Goal: Transaction & Acquisition: Purchase product/service

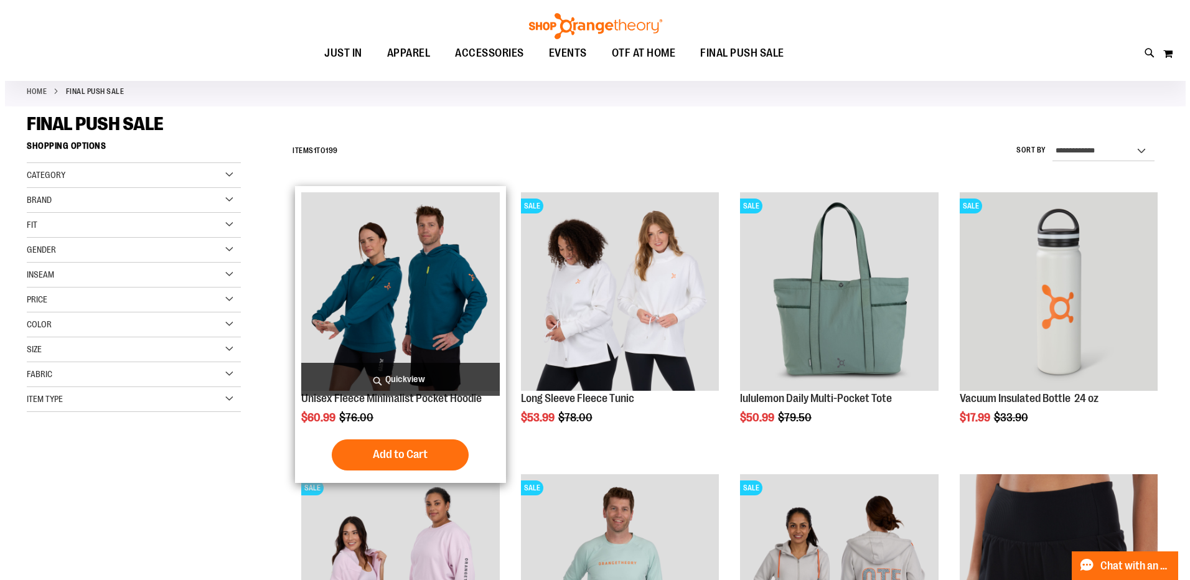
scroll to position [62, 0]
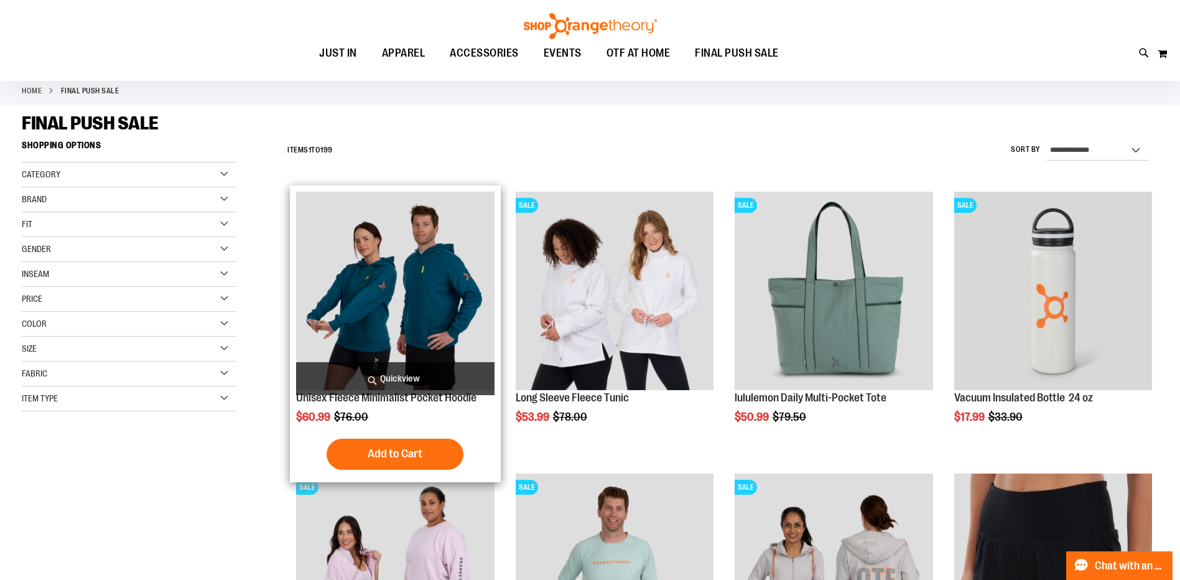
type input "**********"
click at [418, 379] on span "Quickview" at bounding box center [395, 378] width 198 height 33
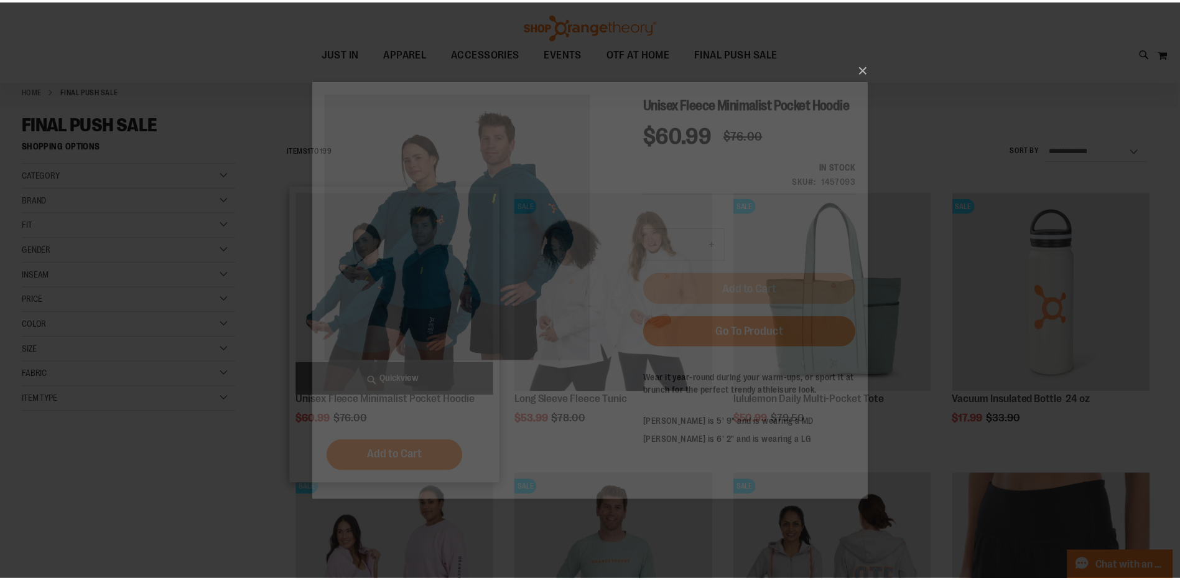
scroll to position [0, 0]
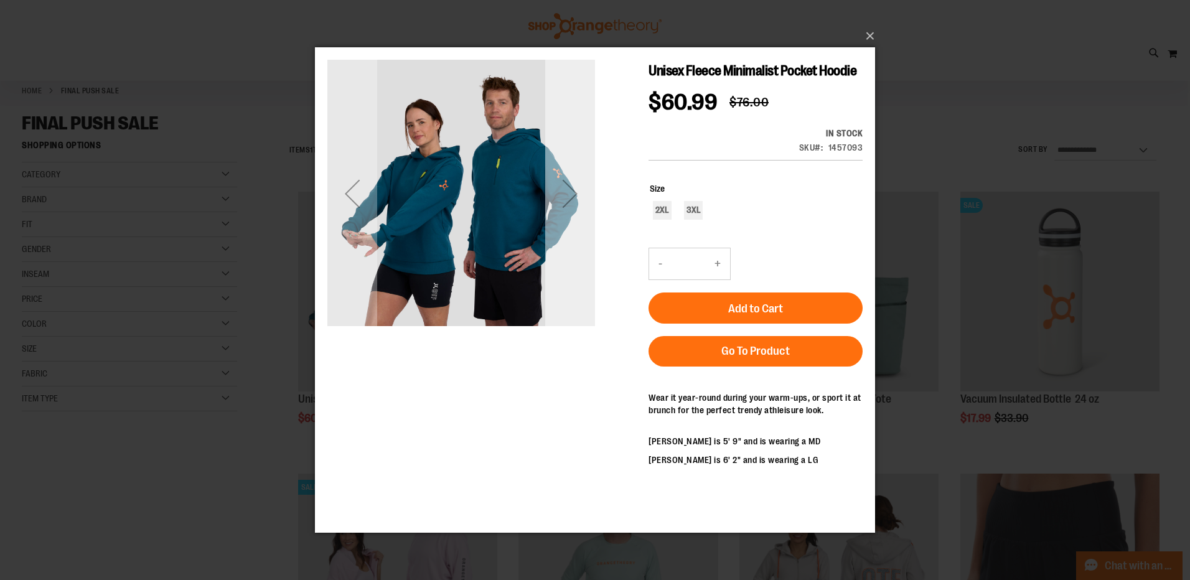
click at [581, 200] on div "Next" at bounding box center [570, 194] width 50 height 50
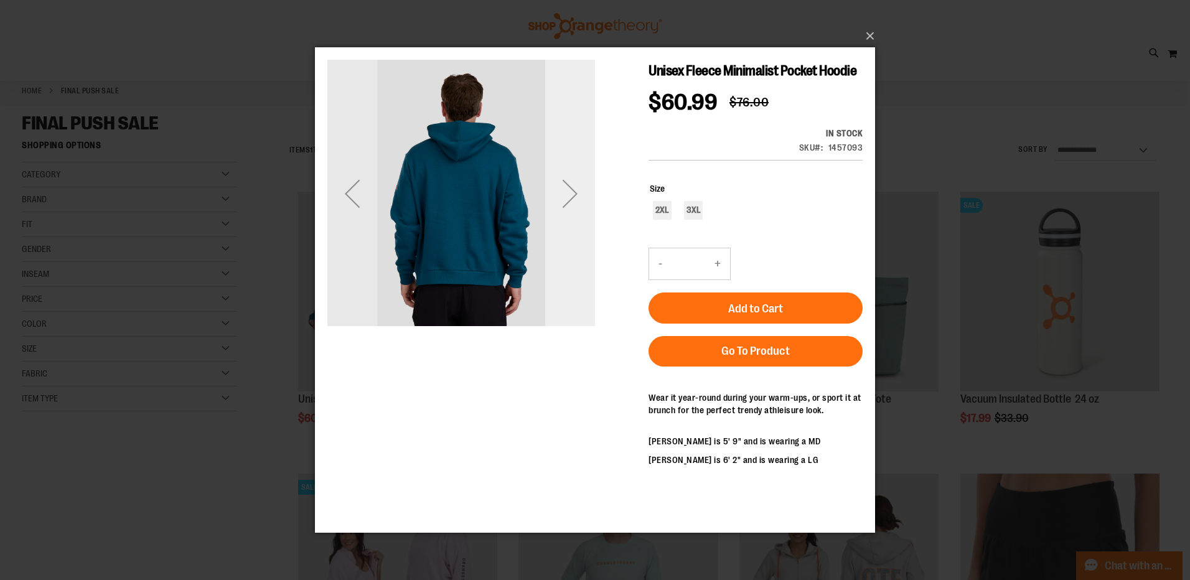
click at [581, 200] on div "Next" at bounding box center [570, 194] width 50 height 50
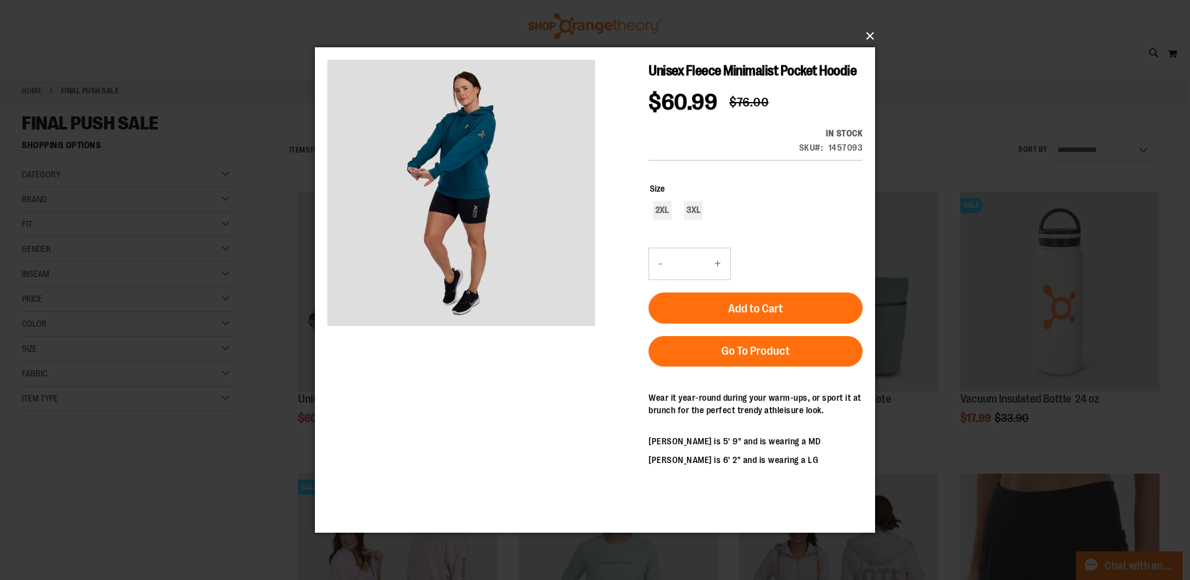
click at [869, 42] on button "×" at bounding box center [599, 35] width 560 height 27
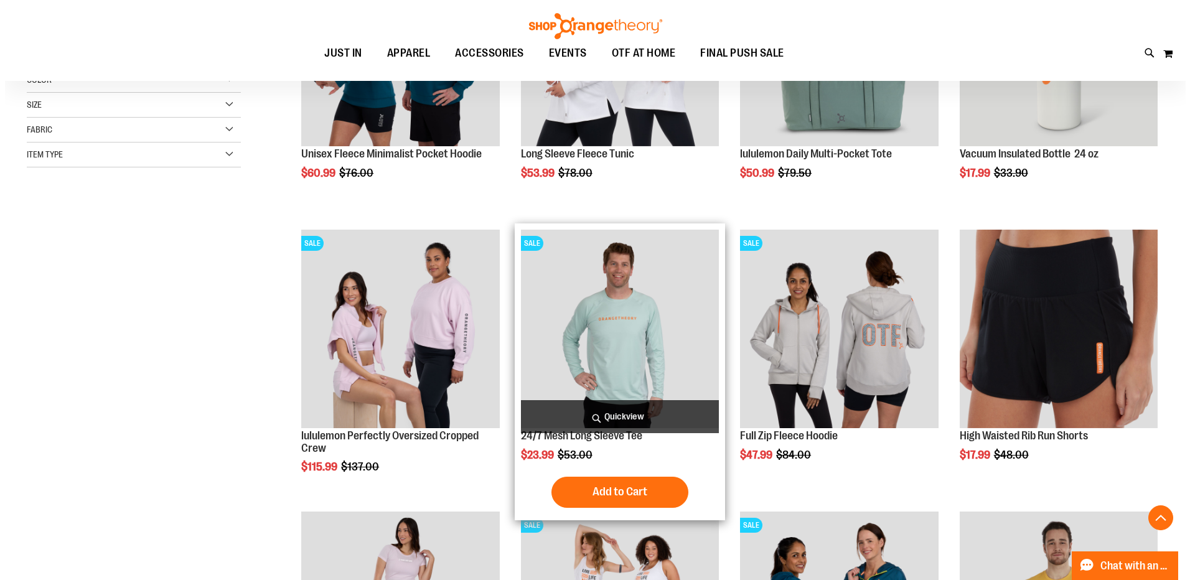
scroll to position [311, 0]
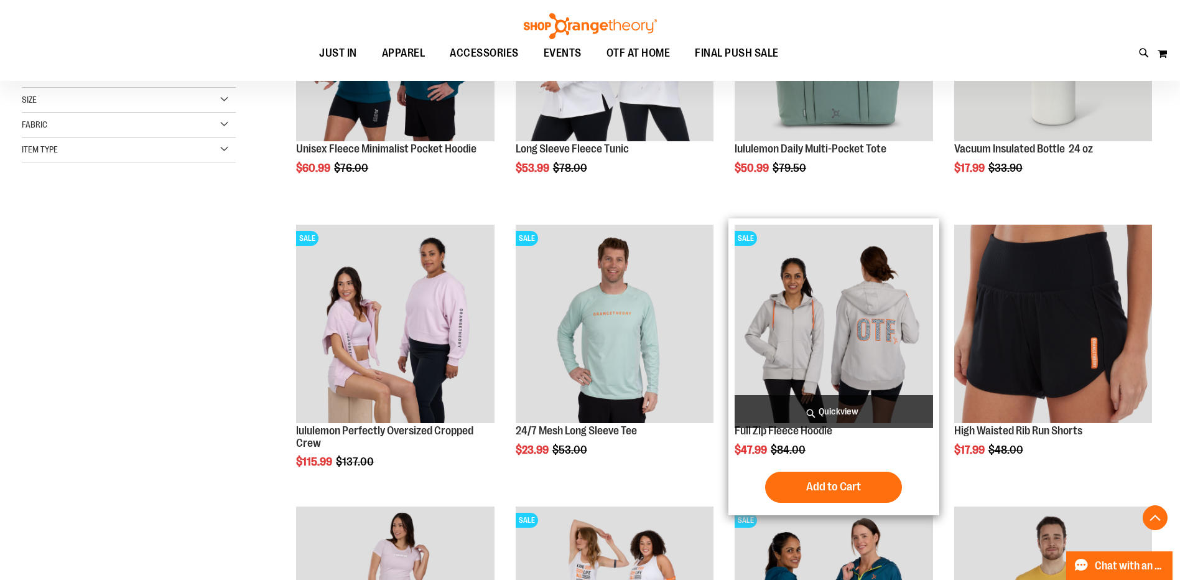
click at [830, 410] on span "Quickview" at bounding box center [834, 411] width 198 height 33
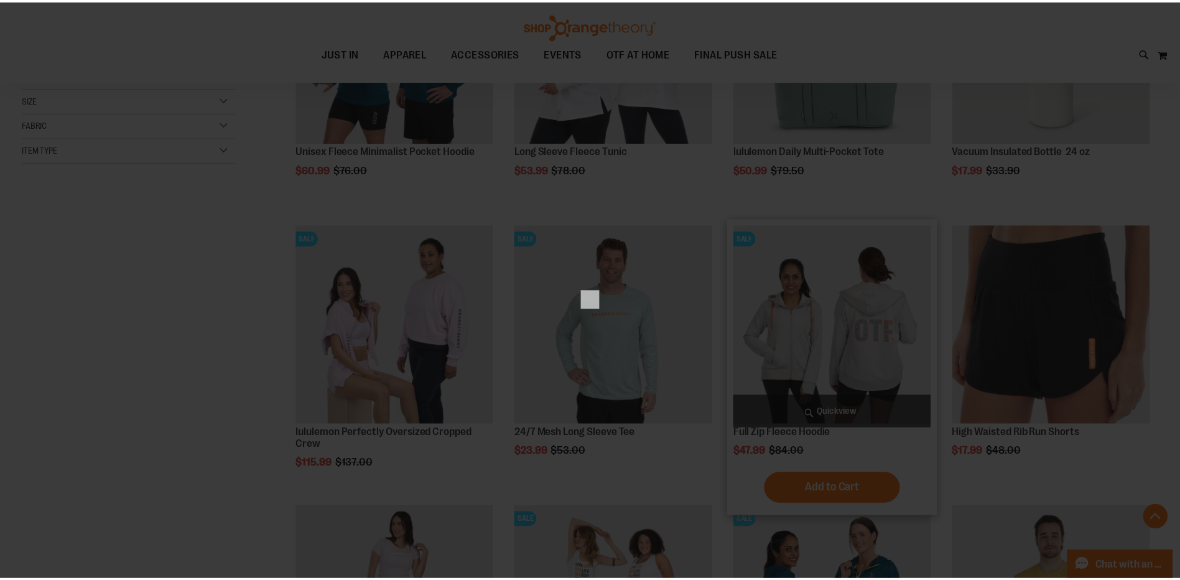
scroll to position [0, 0]
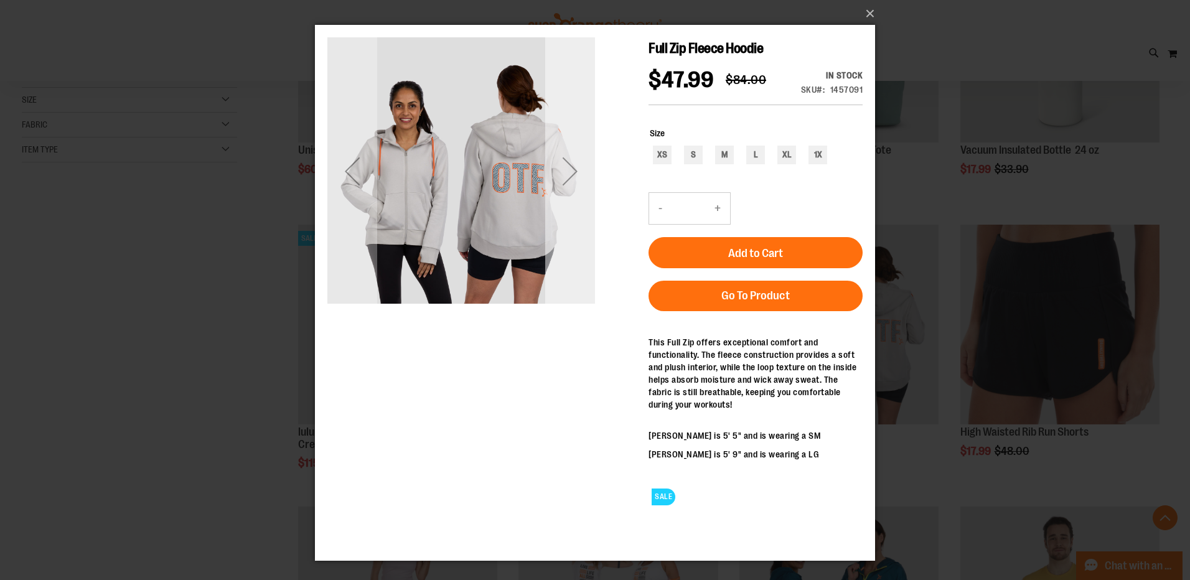
click at [565, 174] on div "Next" at bounding box center [570, 171] width 50 height 50
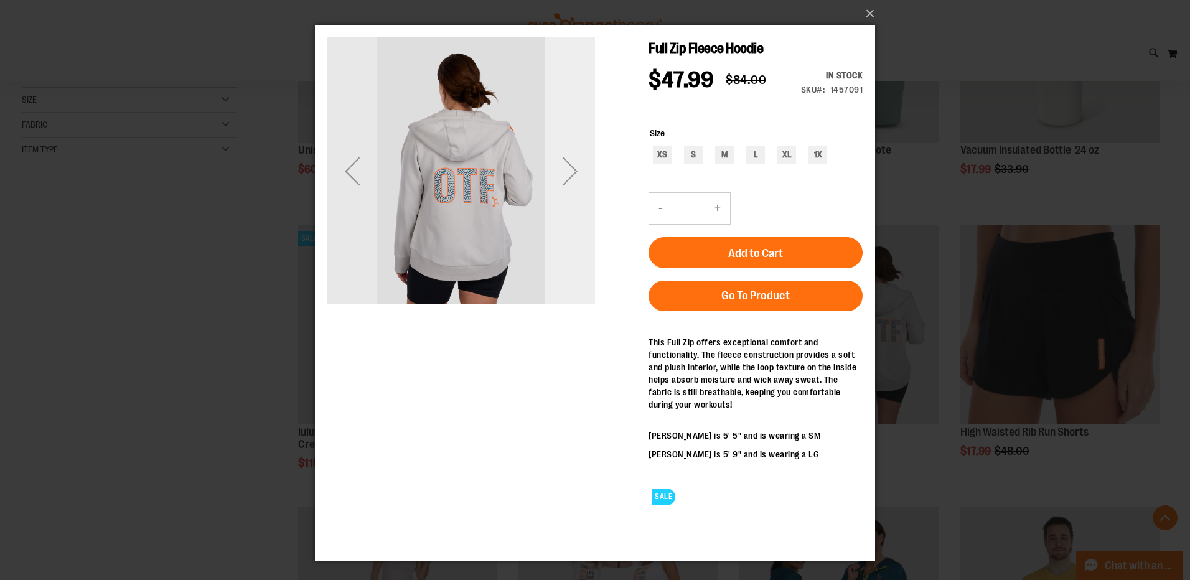
click at [565, 174] on div "Next" at bounding box center [570, 171] width 50 height 50
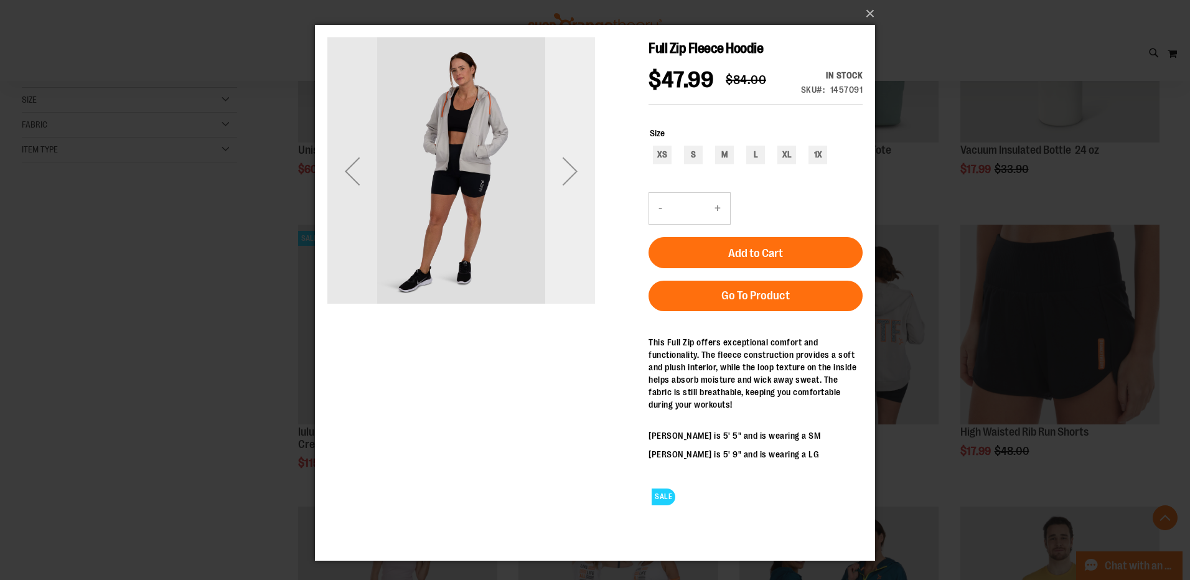
click at [565, 174] on div "Next" at bounding box center [570, 171] width 50 height 50
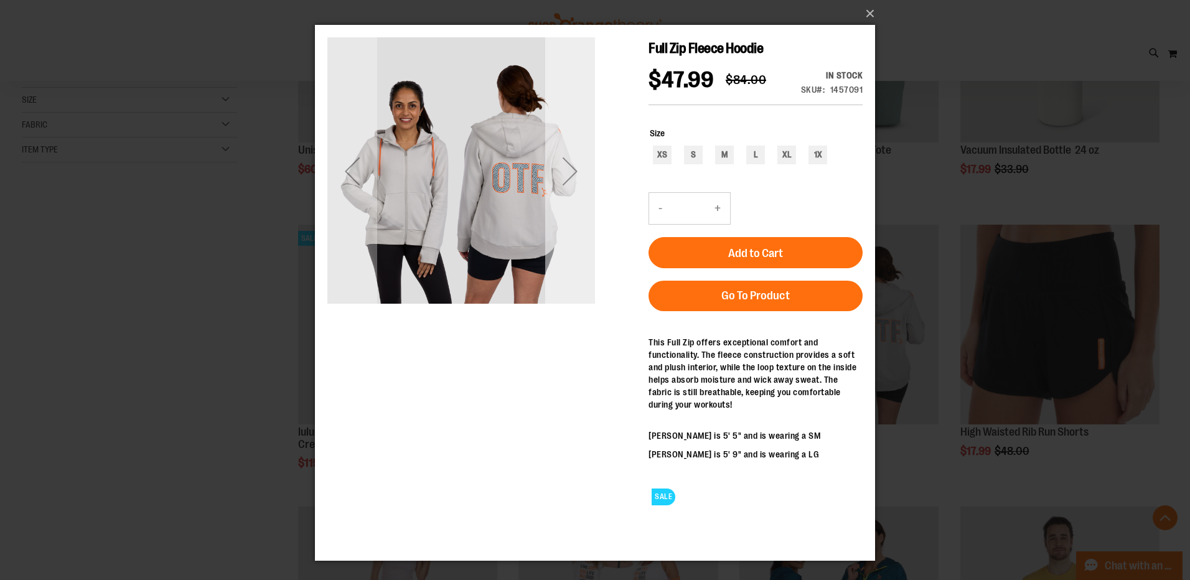
click at [565, 174] on div "Next" at bounding box center [570, 171] width 50 height 50
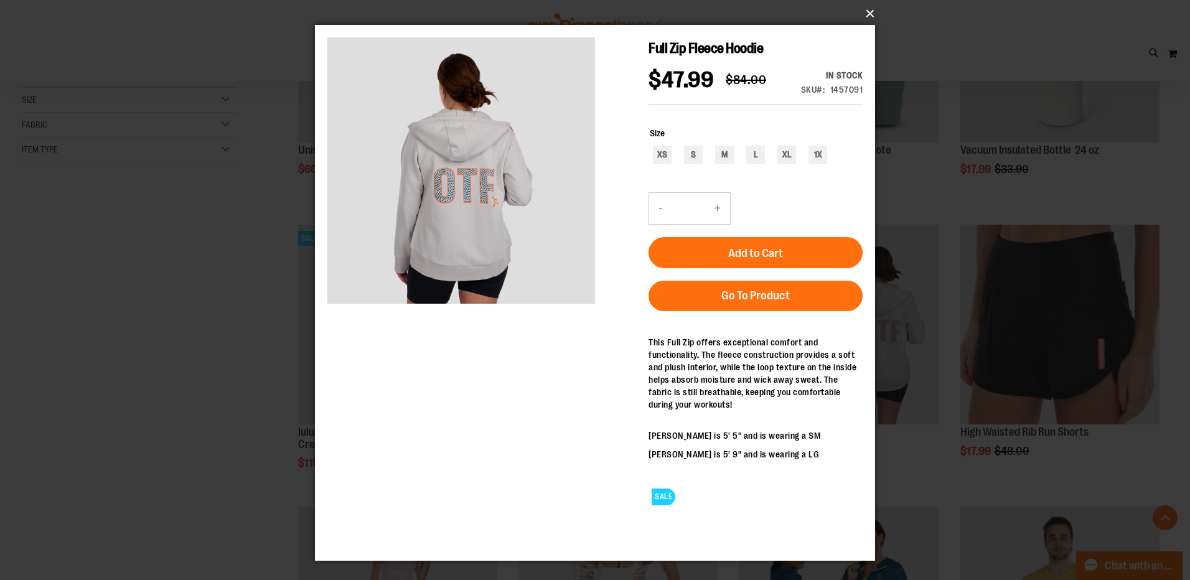
click at [872, 14] on button "×" at bounding box center [599, 13] width 560 height 27
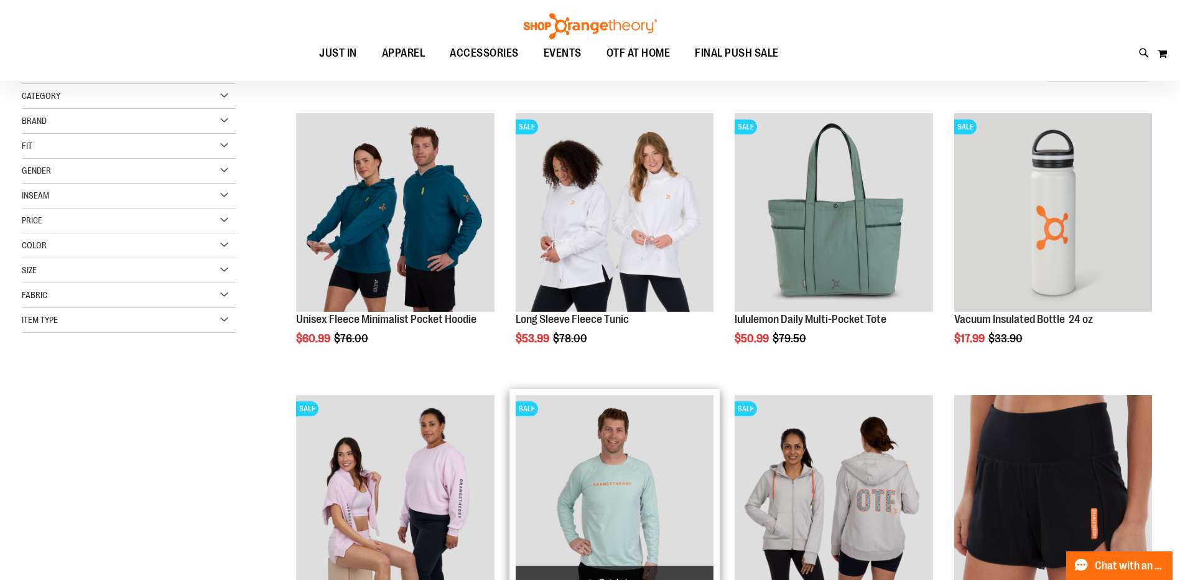
scroll to position [124, 0]
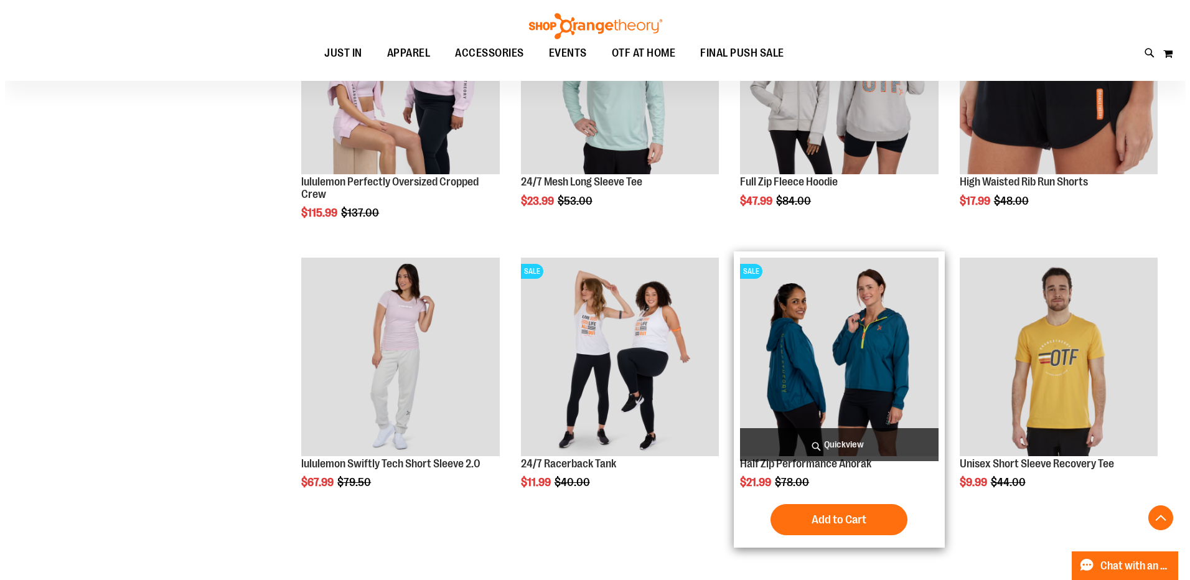
scroll to position [622, 0]
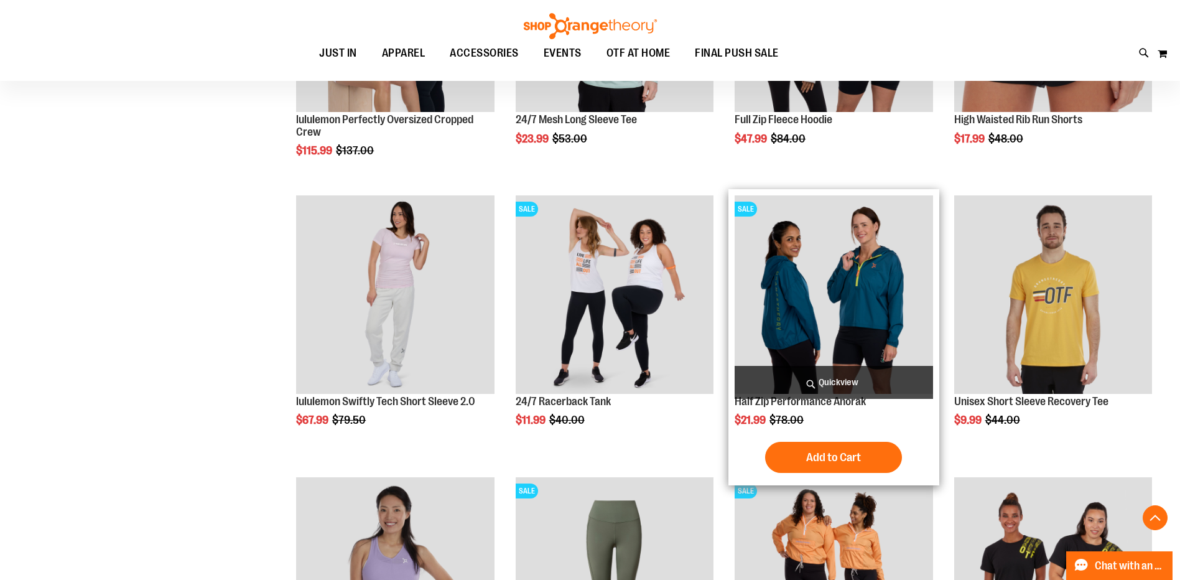
click at [841, 381] on span "Quickview" at bounding box center [834, 382] width 198 height 33
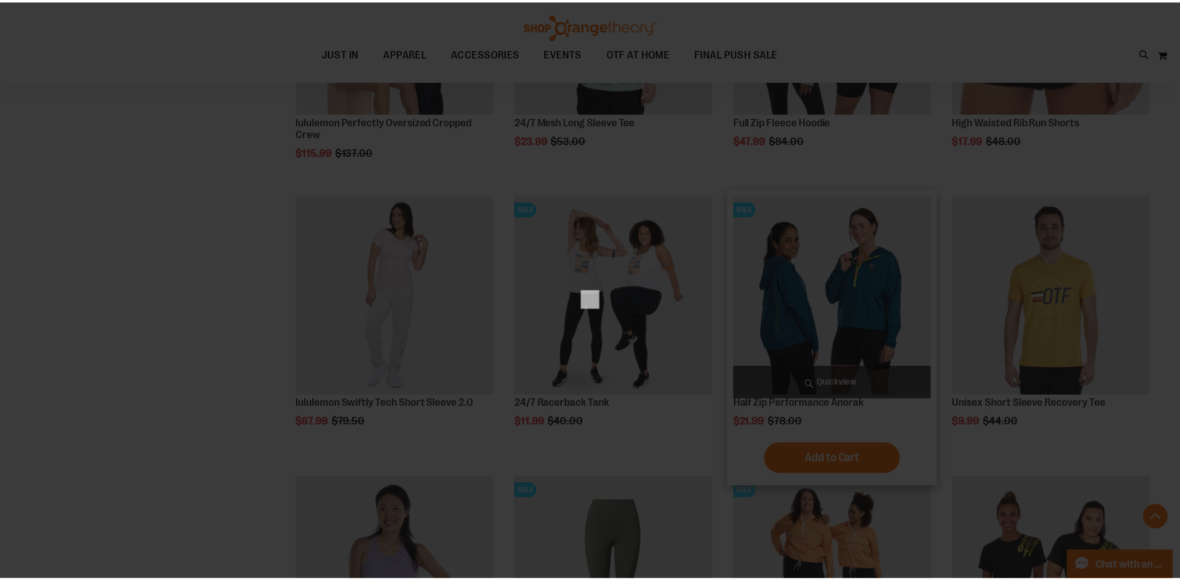
scroll to position [0, 0]
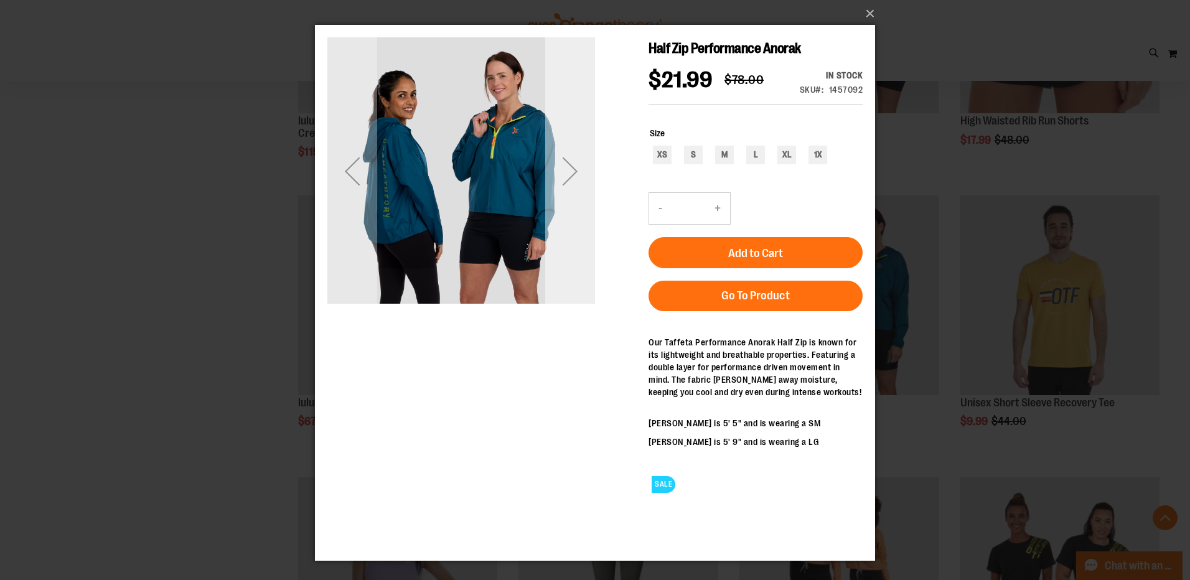
click at [571, 165] on div "Next" at bounding box center [570, 171] width 50 height 50
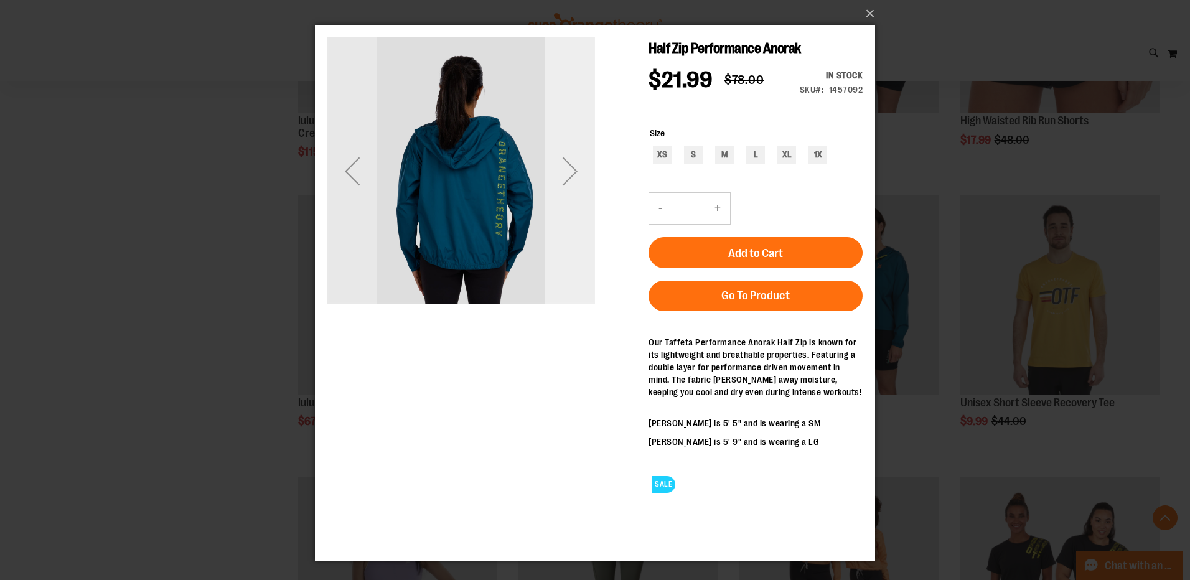
click at [571, 165] on div "Next" at bounding box center [570, 171] width 50 height 50
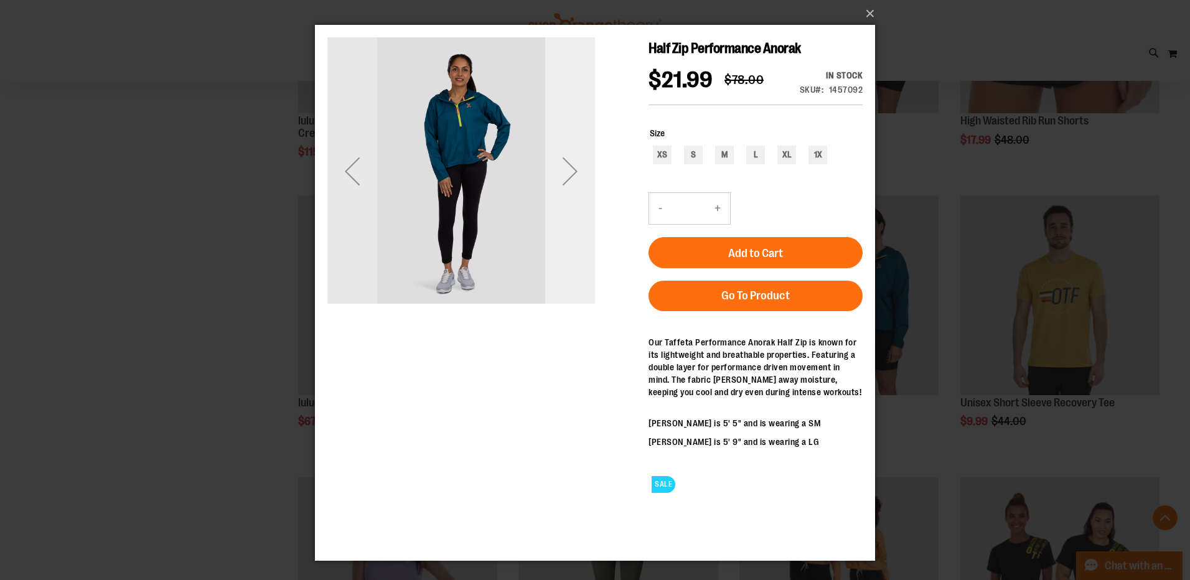
click at [571, 165] on div "Next" at bounding box center [570, 171] width 50 height 50
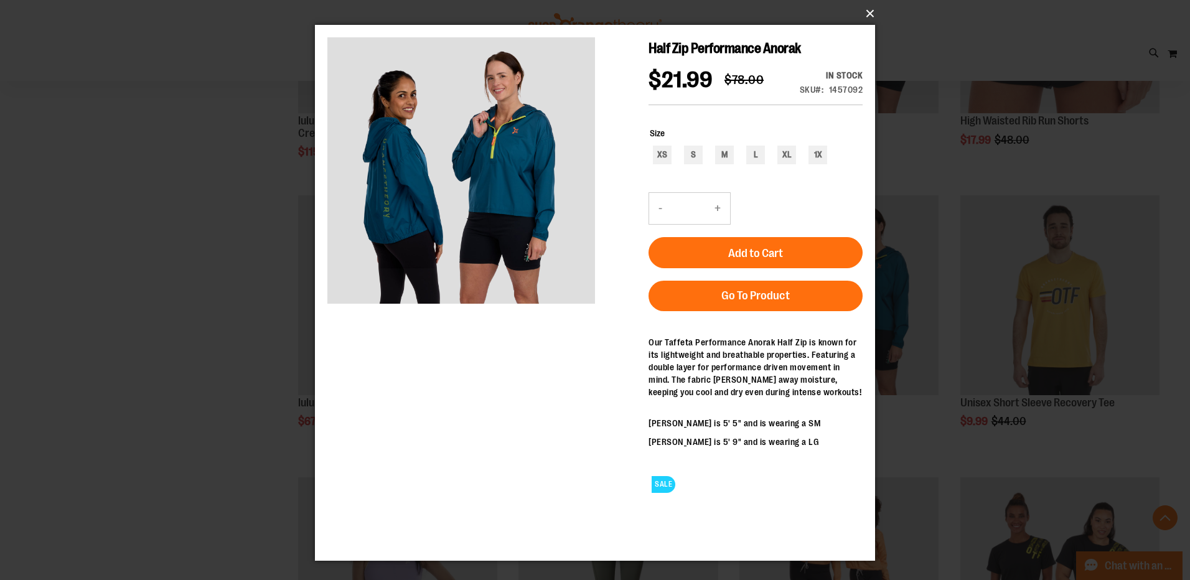
click at [870, 9] on button "×" at bounding box center [599, 13] width 560 height 27
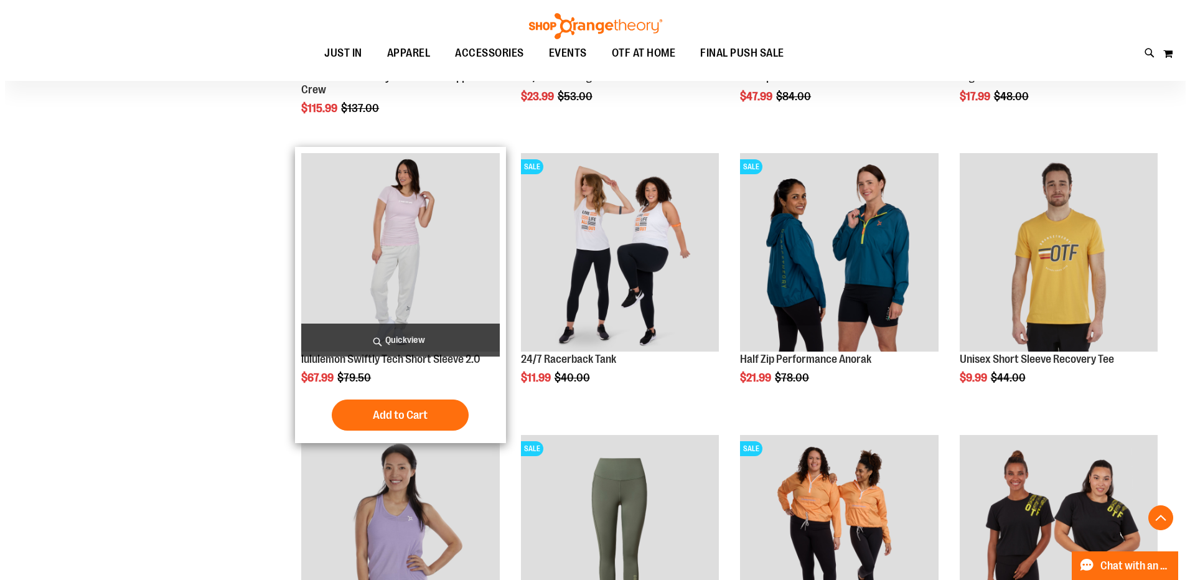
scroll to position [685, 0]
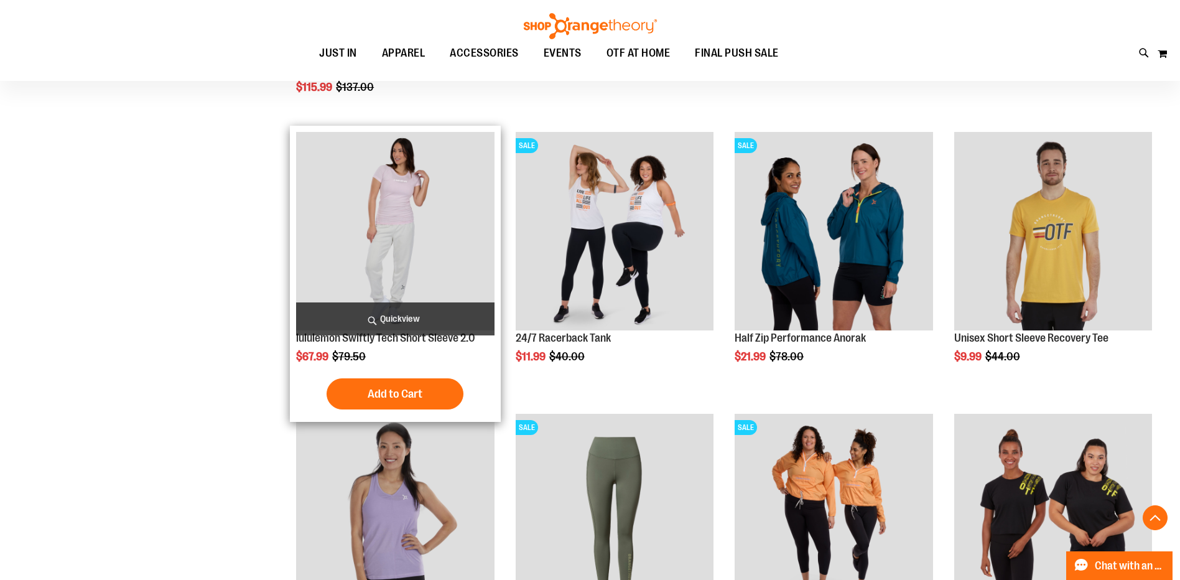
click at [441, 311] on span "Quickview" at bounding box center [395, 318] width 198 height 33
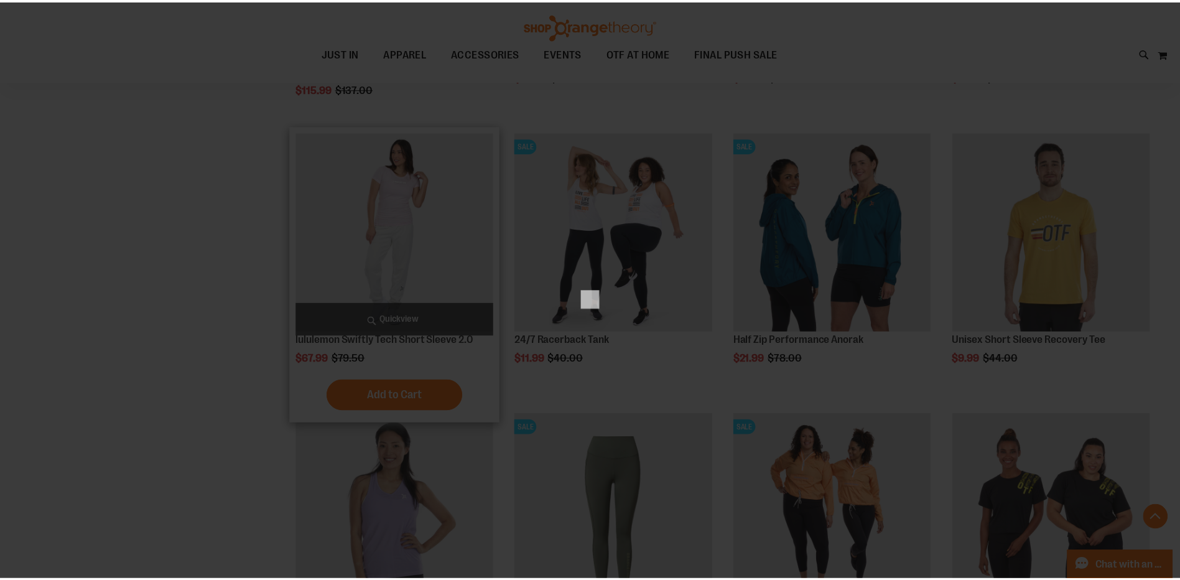
scroll to position [0, 0]
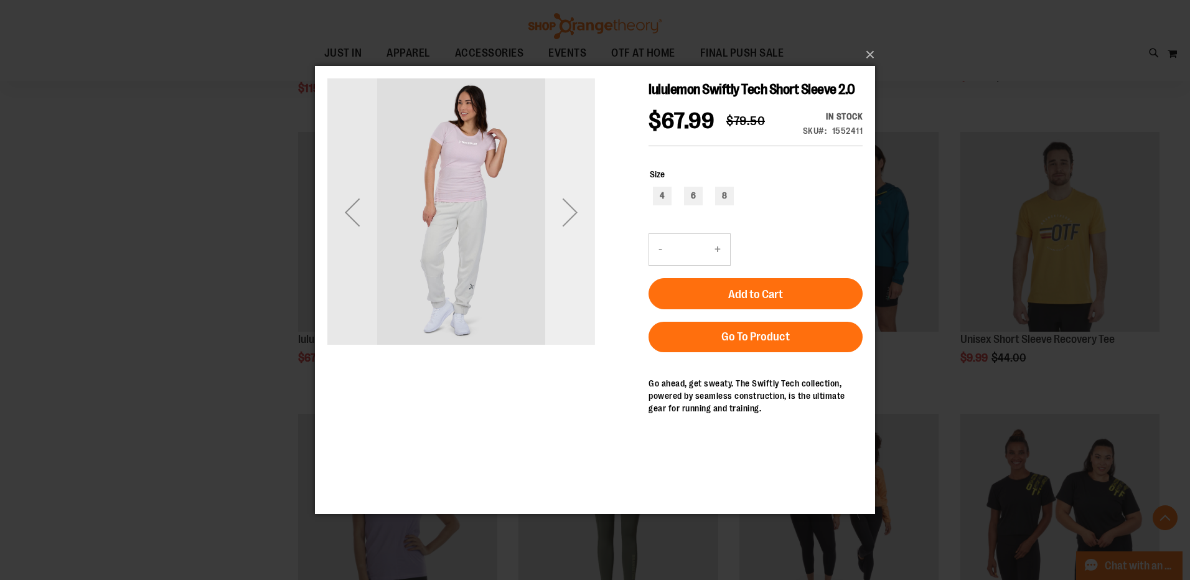
click at [578, 212] on div "Next" at bounding box center [570, 212] width 50 height 50
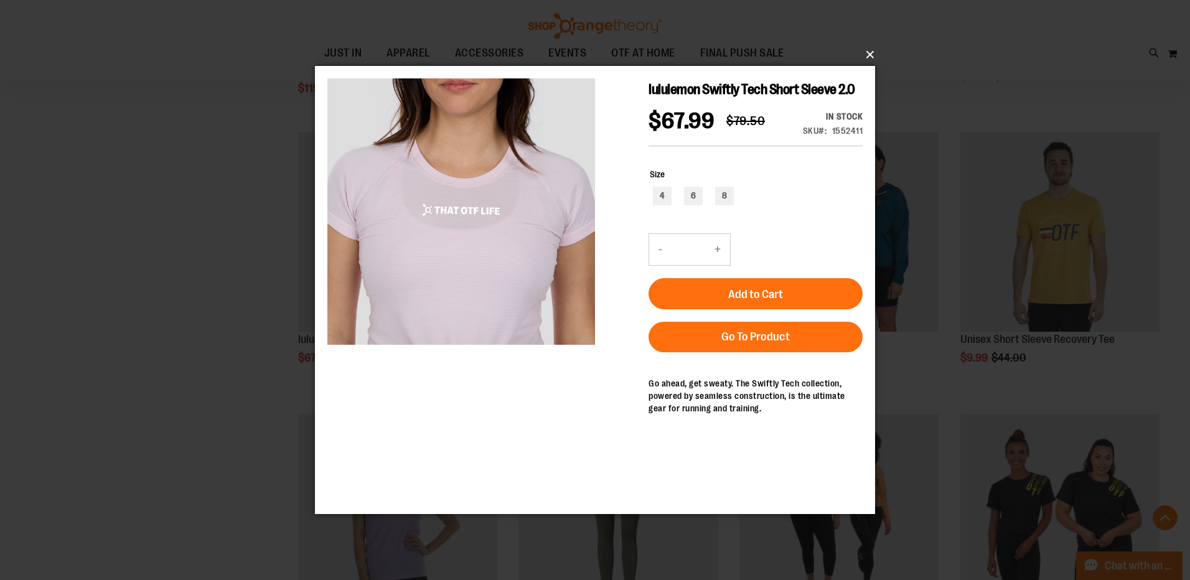
click at [867, 56] on button "×" at bounding box center [599, 54] width 560 height 27
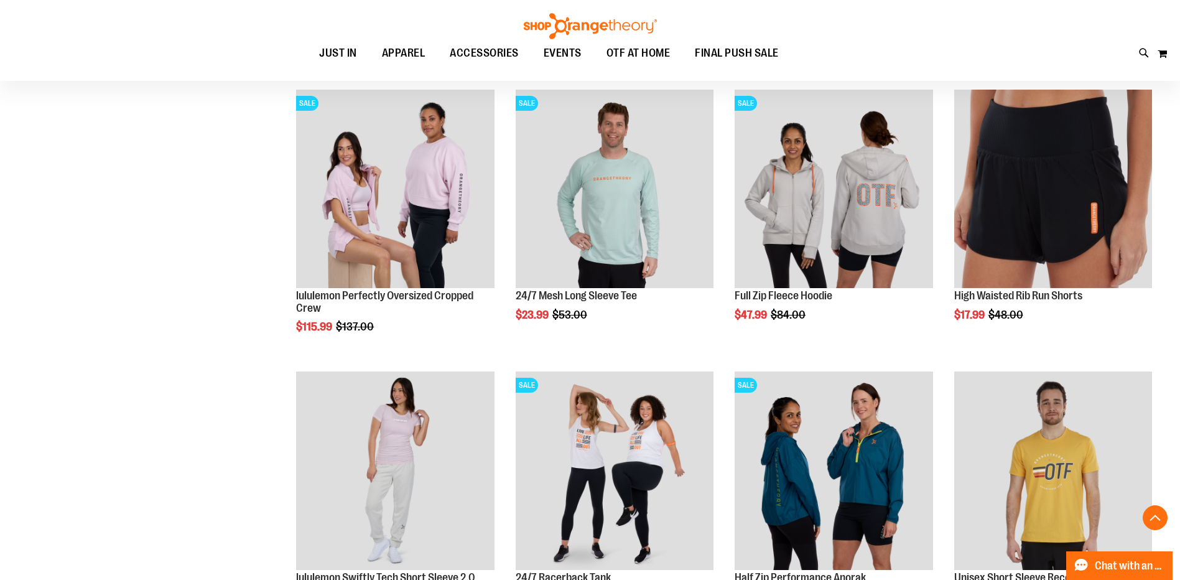
scroll to position [436, 0]
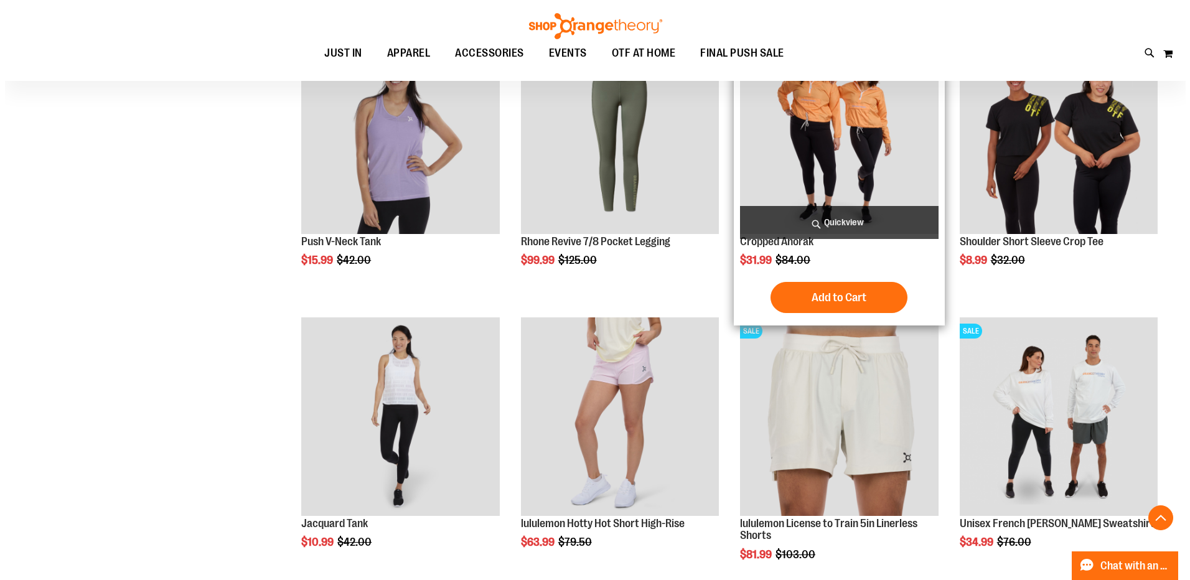
scroll to position [1183, 0]
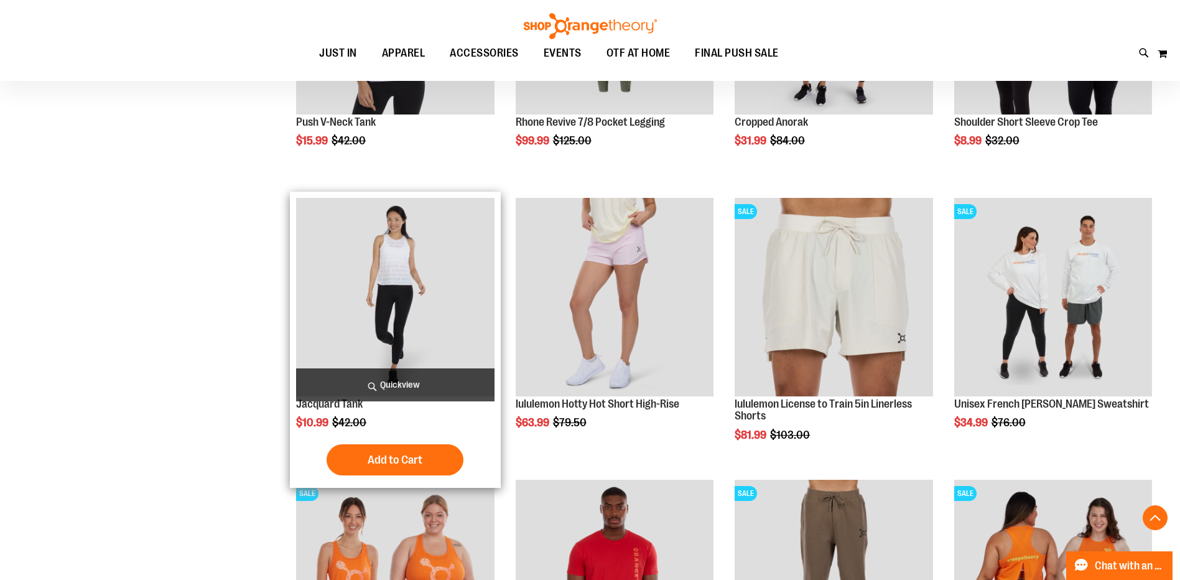
click at [449, 380] on span "Quickview" at bounding box center [395, 384] width 198 height 33
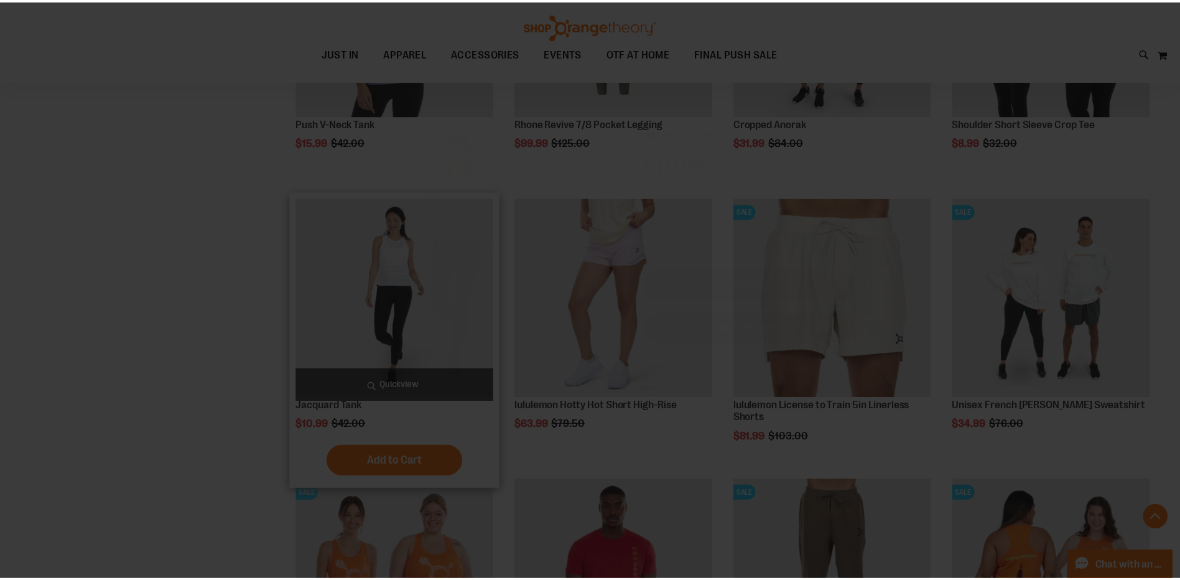
scroll to position [0, 0]
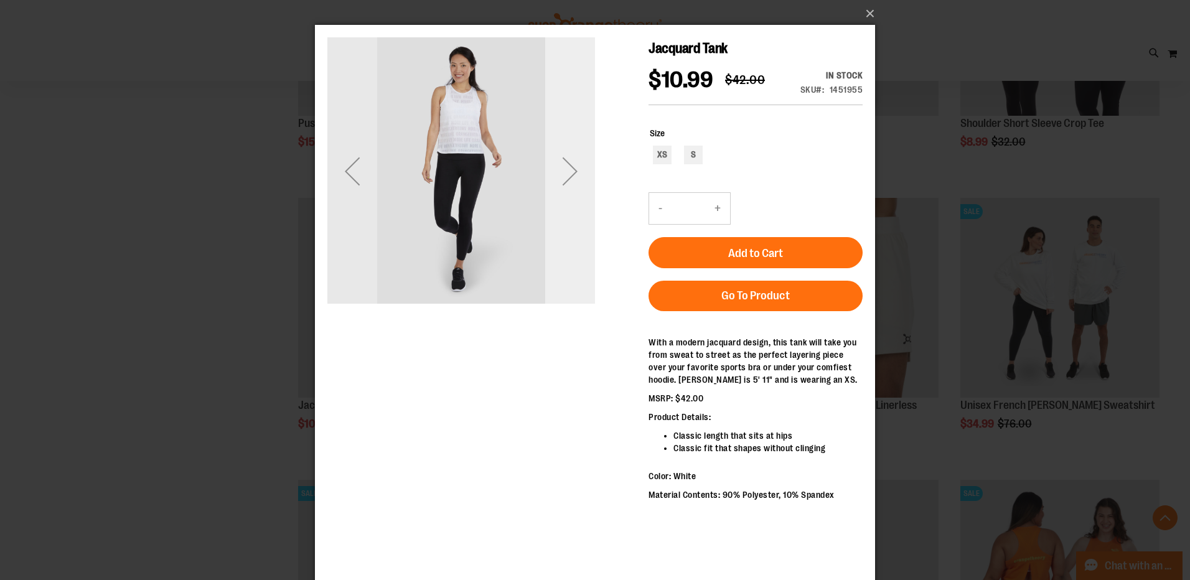
click at [576, 175] on div "Next" at bounding box center [570, 171] width 50 height 50
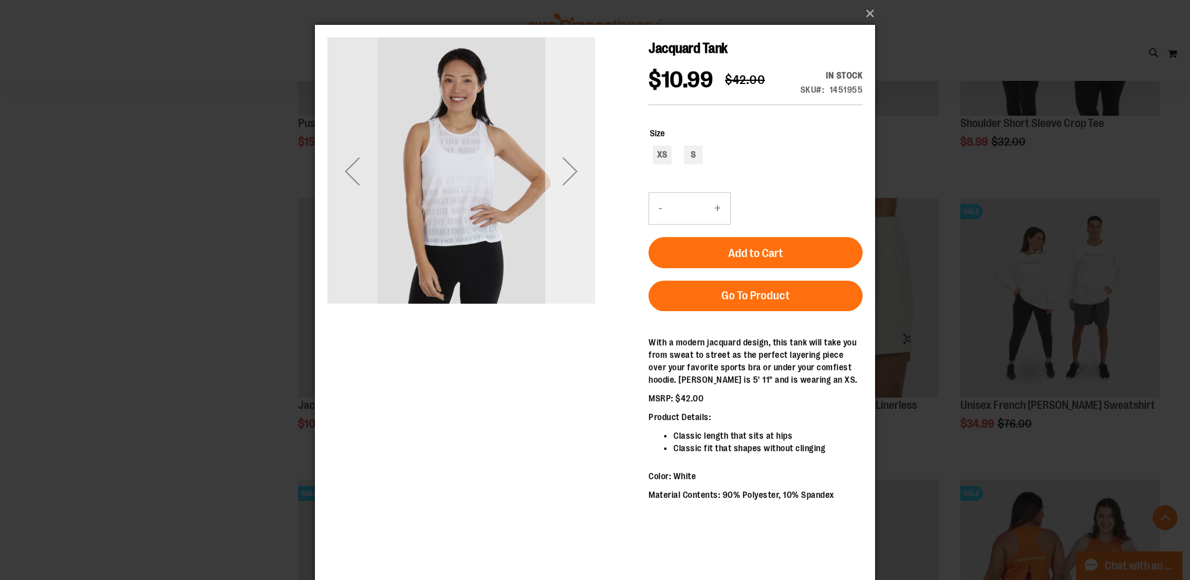
click at [576, 175] on div "Next" at bounding box center [570, 171] width 50 height 50
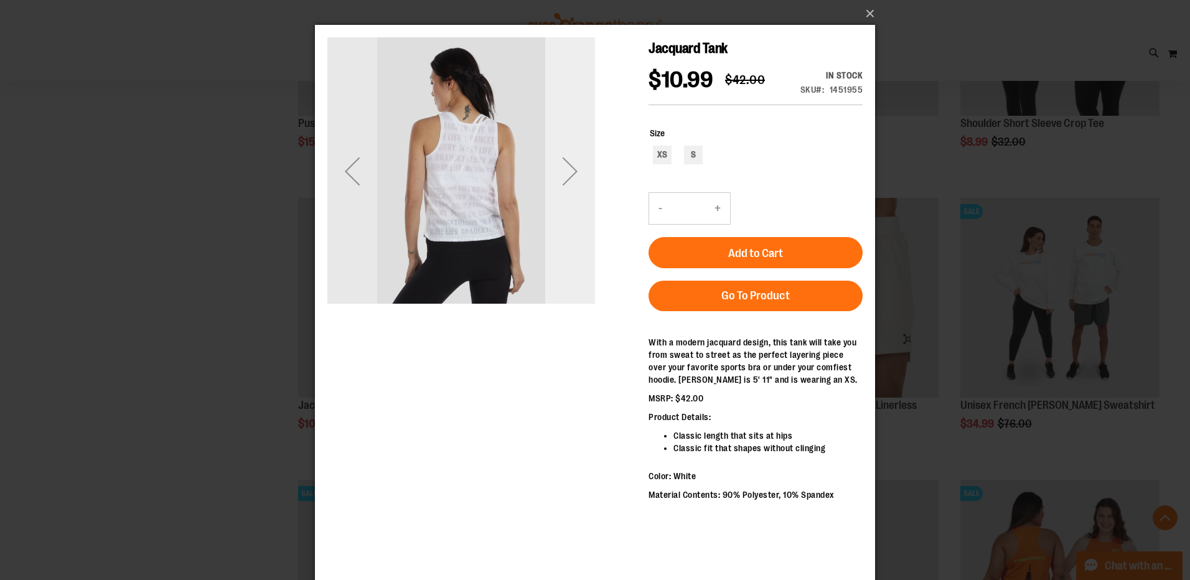
click at [576, 175] on div "Next" at bounding box center [570, 171] width 50 height 50
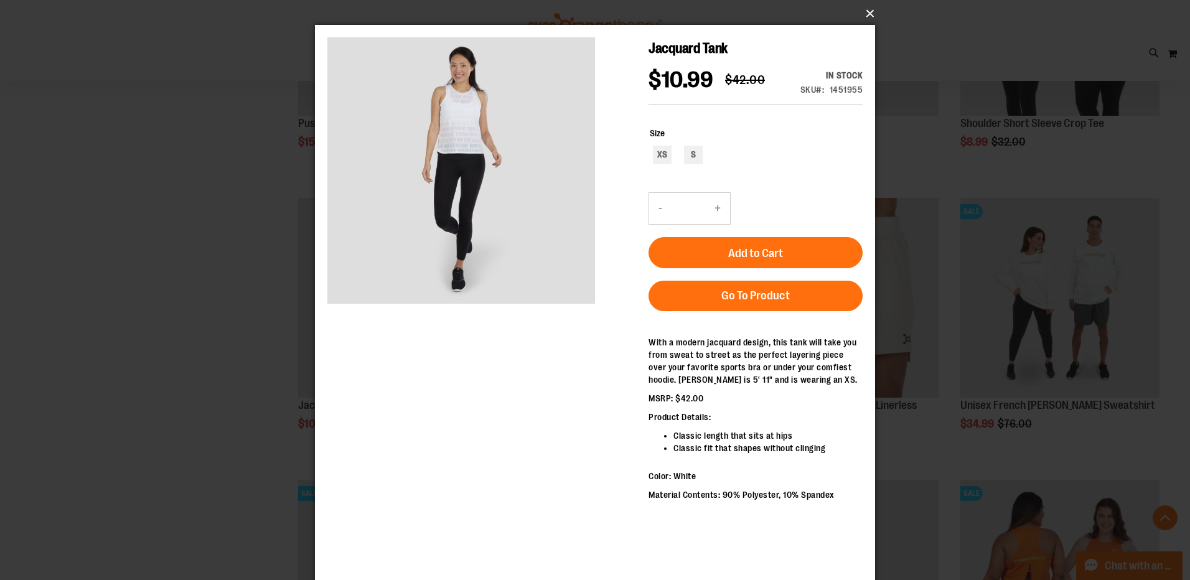
click at [862, 14] on button "×" at bounding box center [599, 13] width 560 height 27
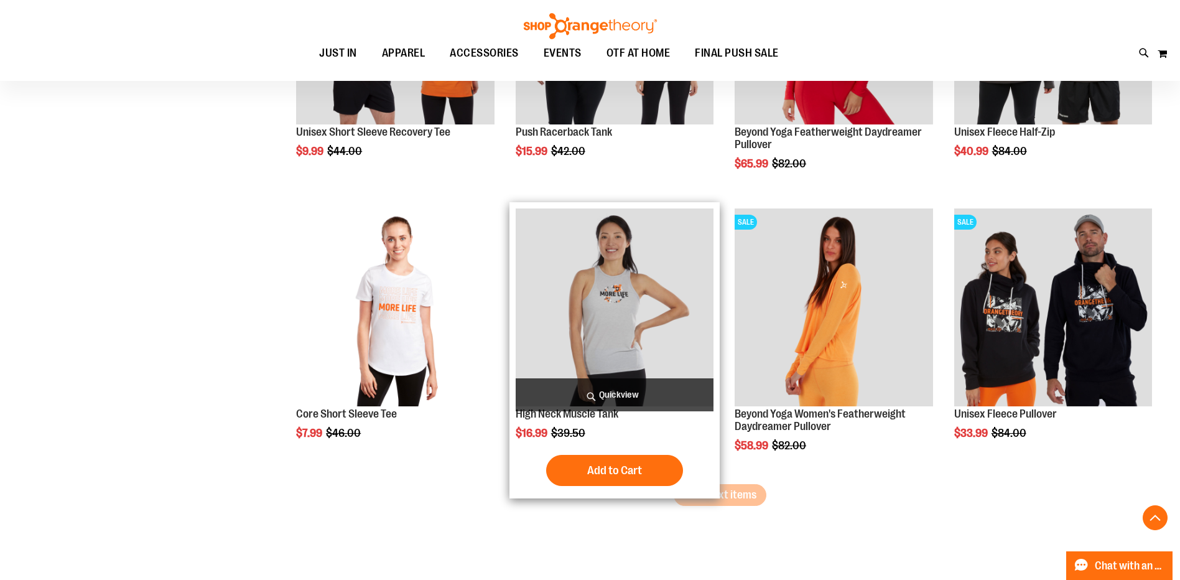
scroll to position [2303, 0]
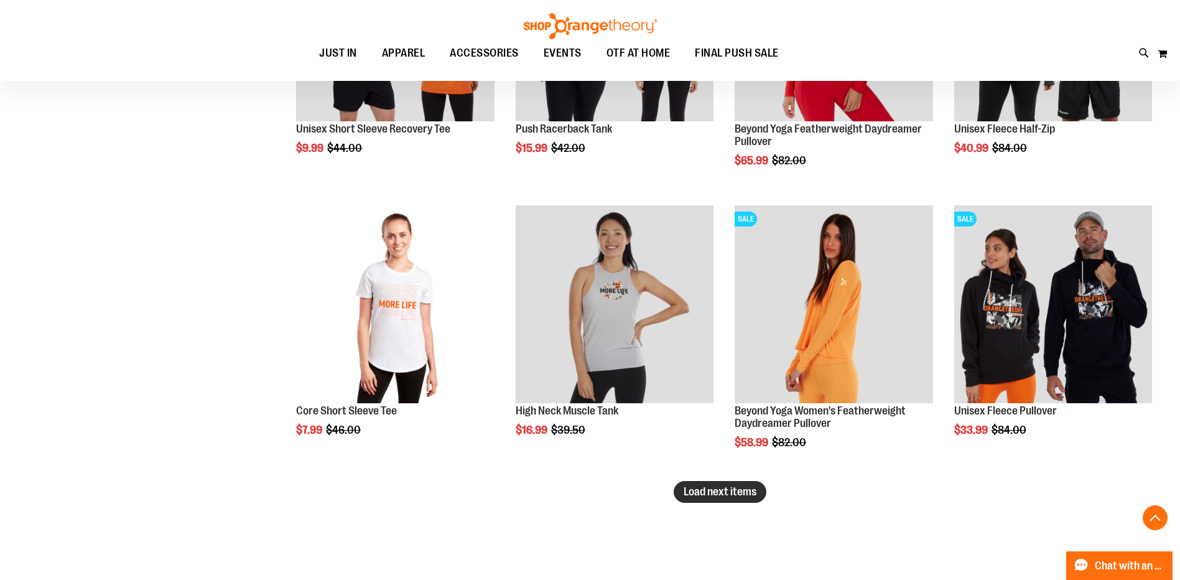
click at [706, 489] on span "Load next items" at bounding box center [720, 491] width 73 height 12
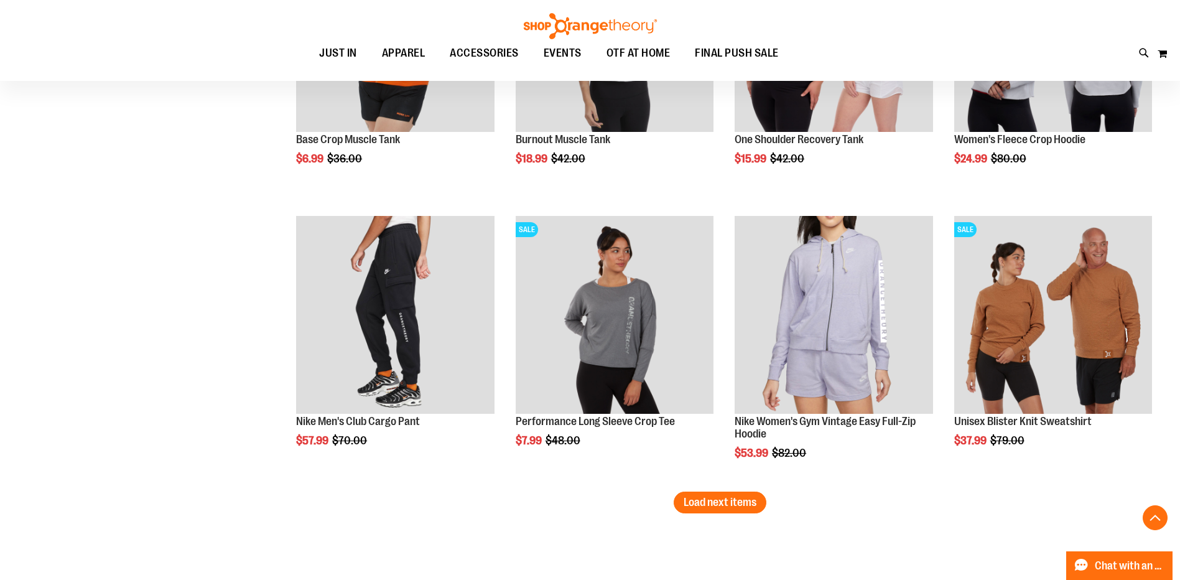
scroll to position [3174, 0]
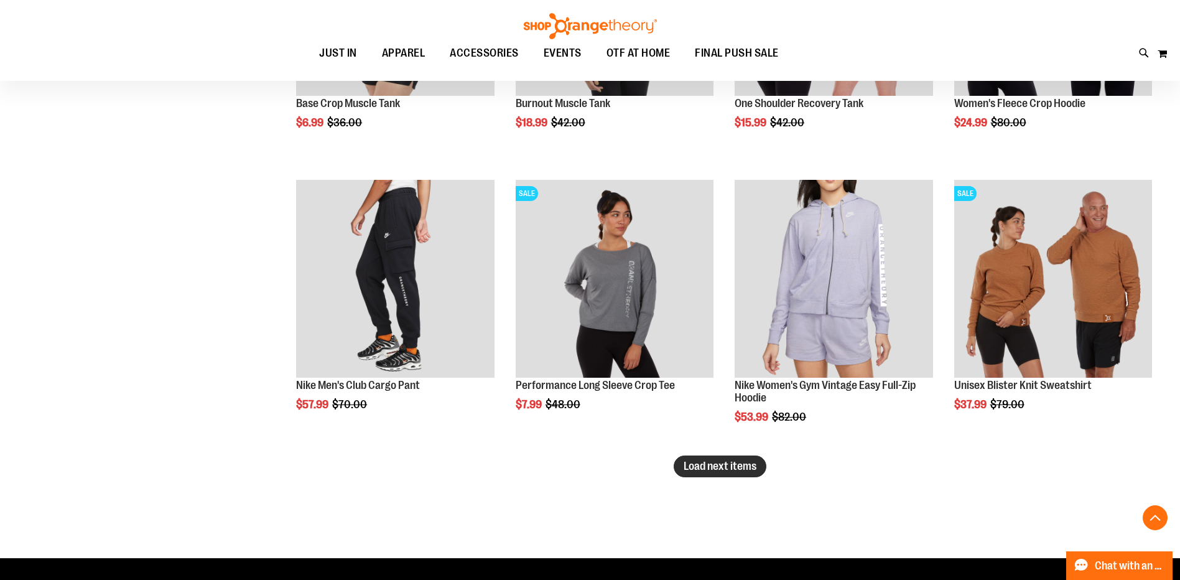
click at [730, 464] on span "Load next items" at bounding box center [720, 466] width 73 height 12
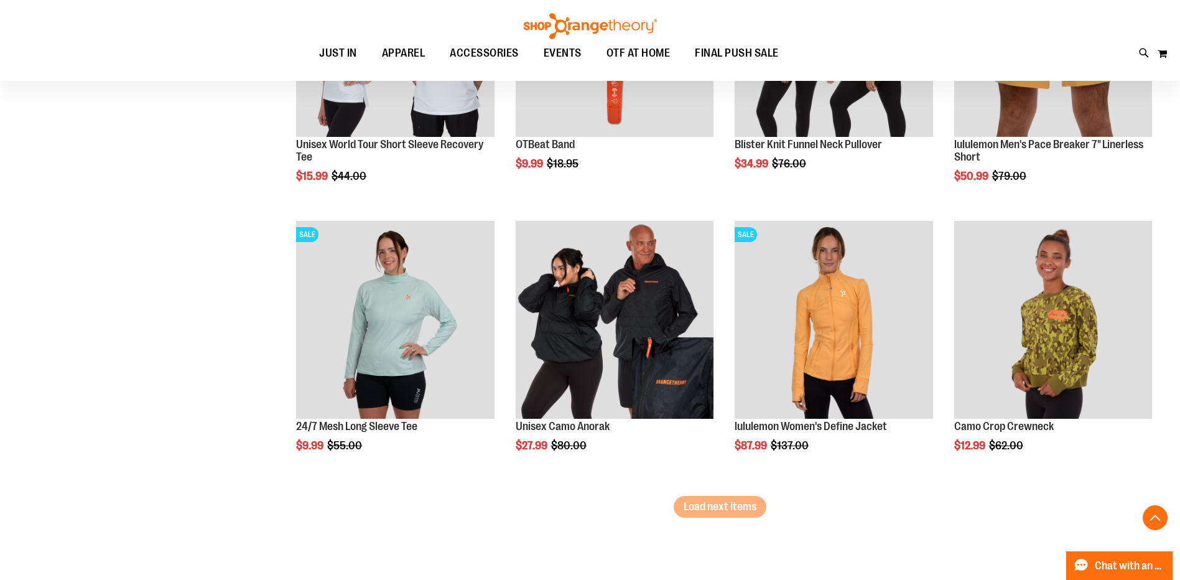
scroll to position [3983, 0]
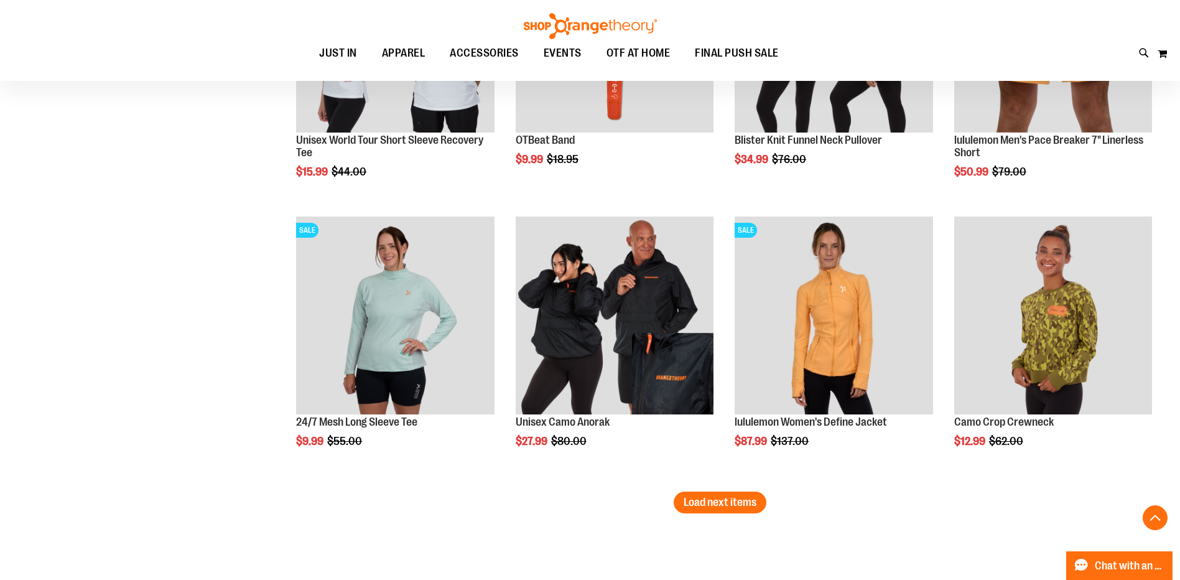
click at [723, 508] on button "Load next items" at bounding box center [720, 503] width 93 height 22
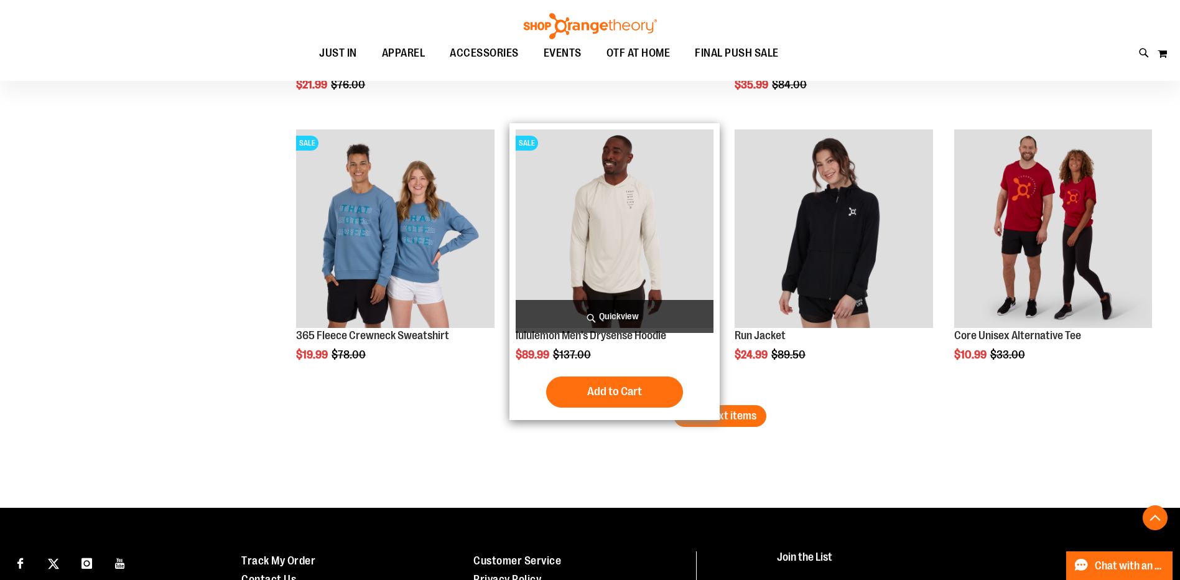
scroll to position [4917, 0]
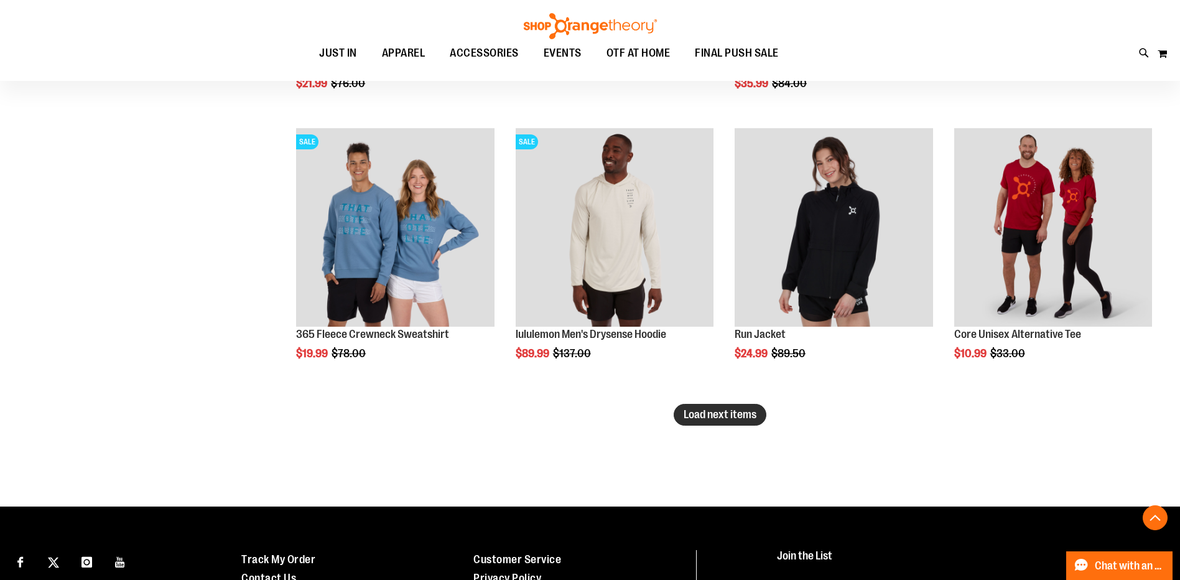
click at [741, 412] on span "Load next items" at bounding box center [720, 414] width 73 height 12
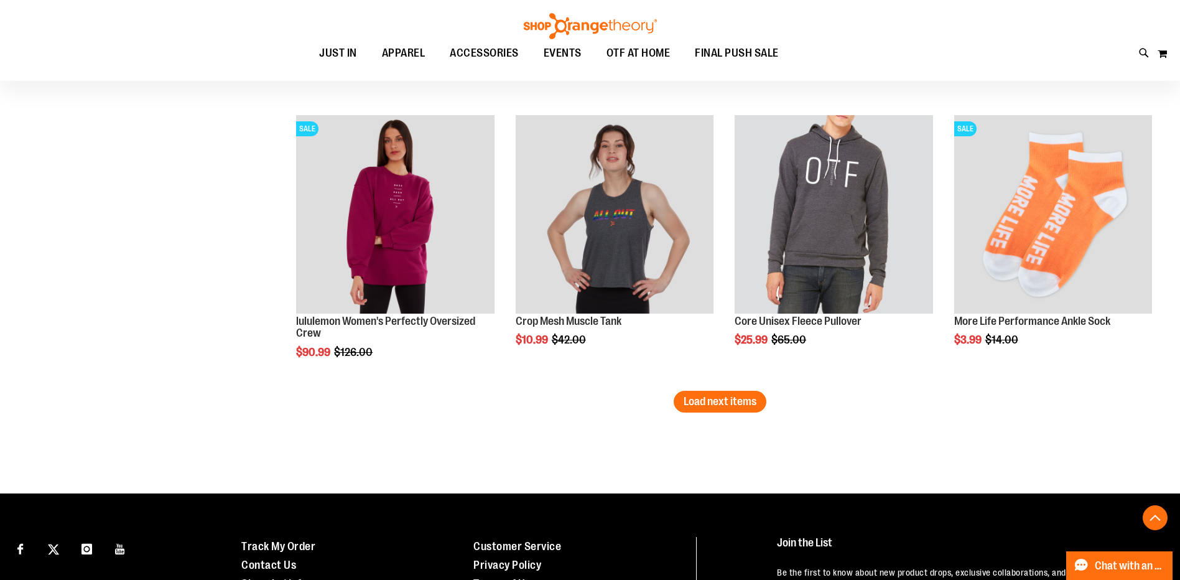
scroll to position [5788, 0]
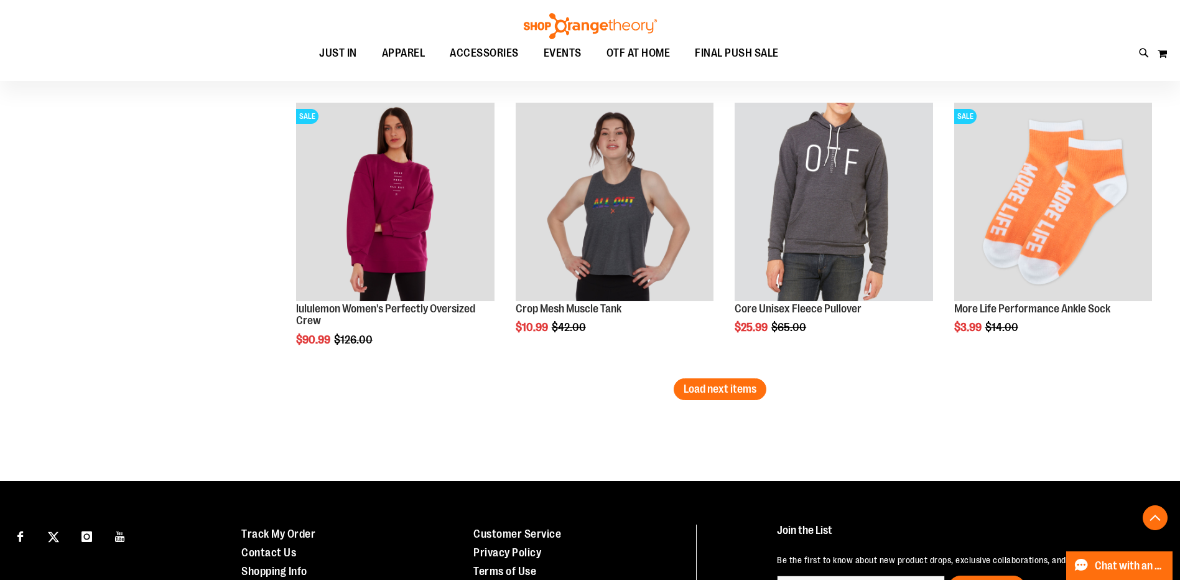
click at [745, 377] on li "Core Unisex Fleece Pullover $25.99 Regular Price $65.00 Quickview Add to Cart I…" at bounding box center [834, 237] width 210 height 282
click at [746, 392] on span "Load next items" at bounding box center [720, 389] width 73 height 12
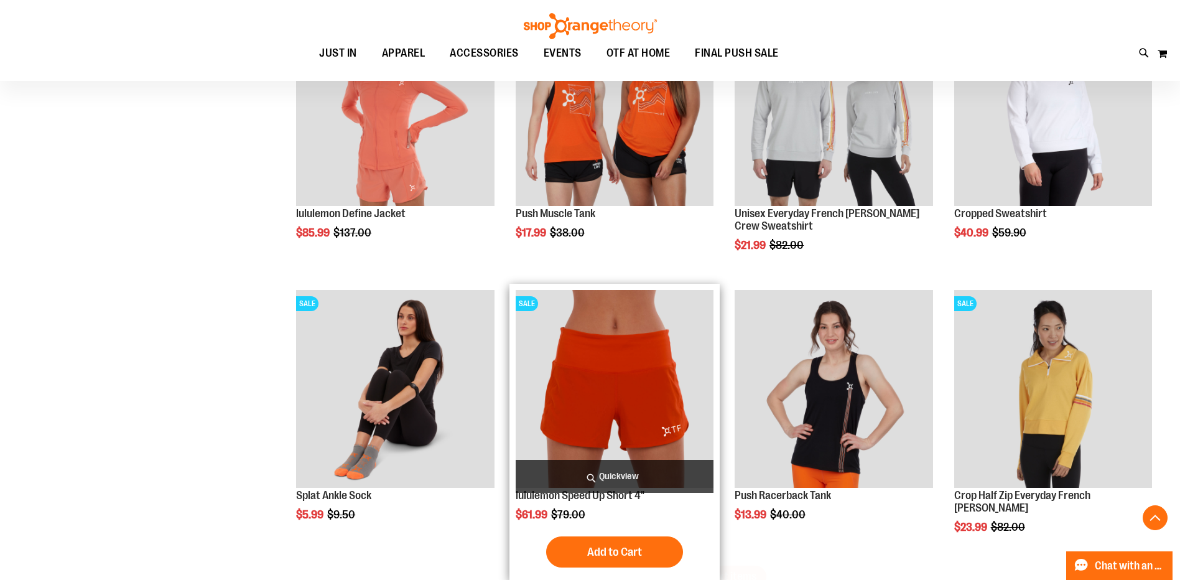
scroll to position [6535, 0]
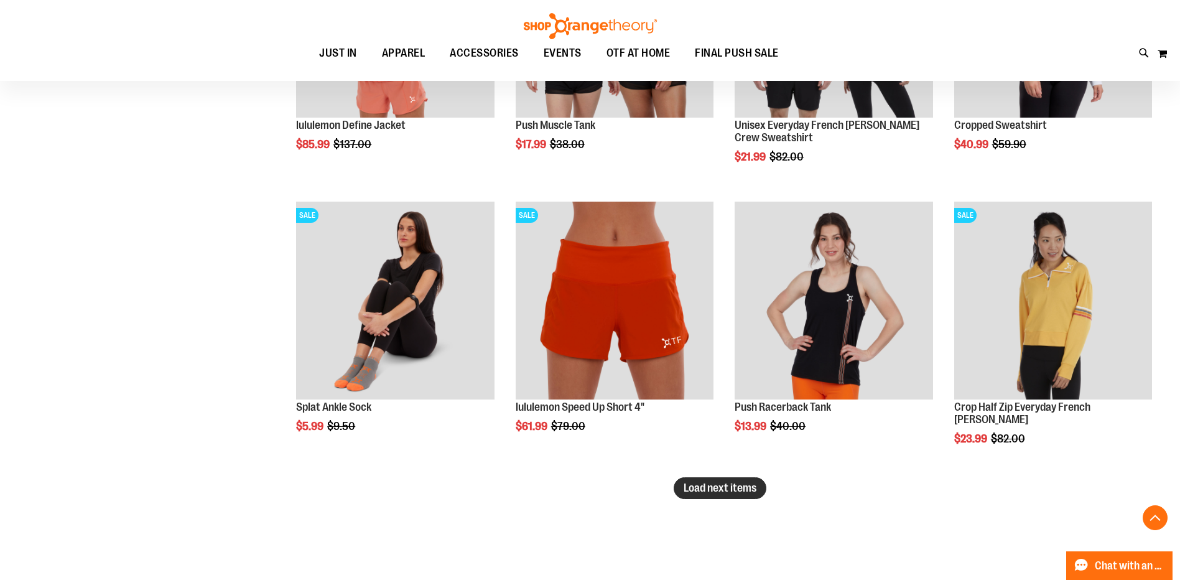
click at [724, 492] on span "Load next items" at bounding box center [720, 488] width 73 height 12
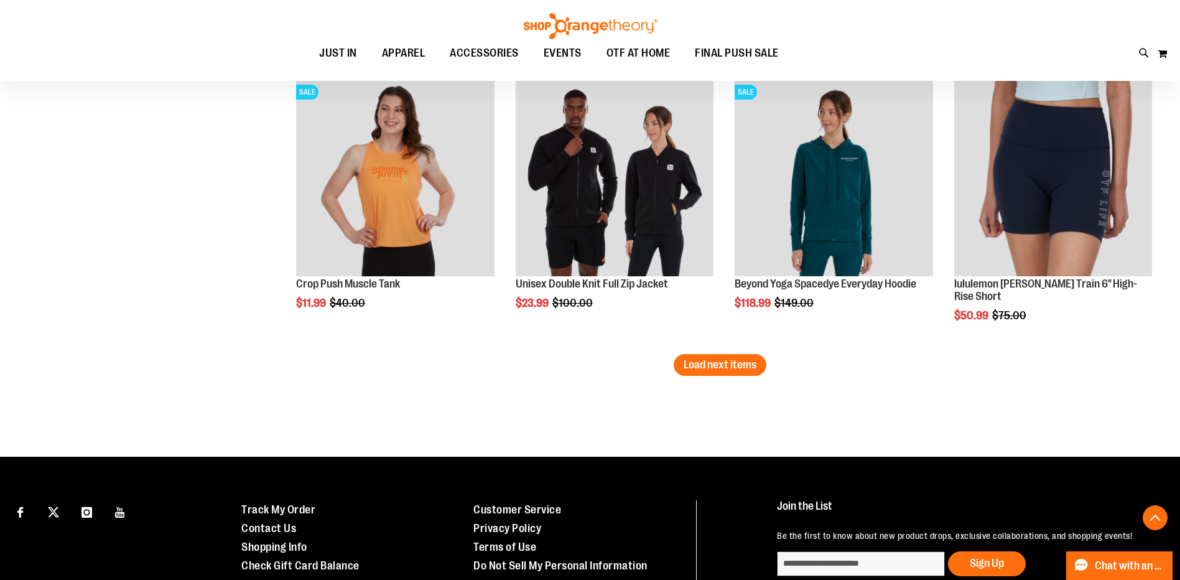
scroll to position [7530, 0]
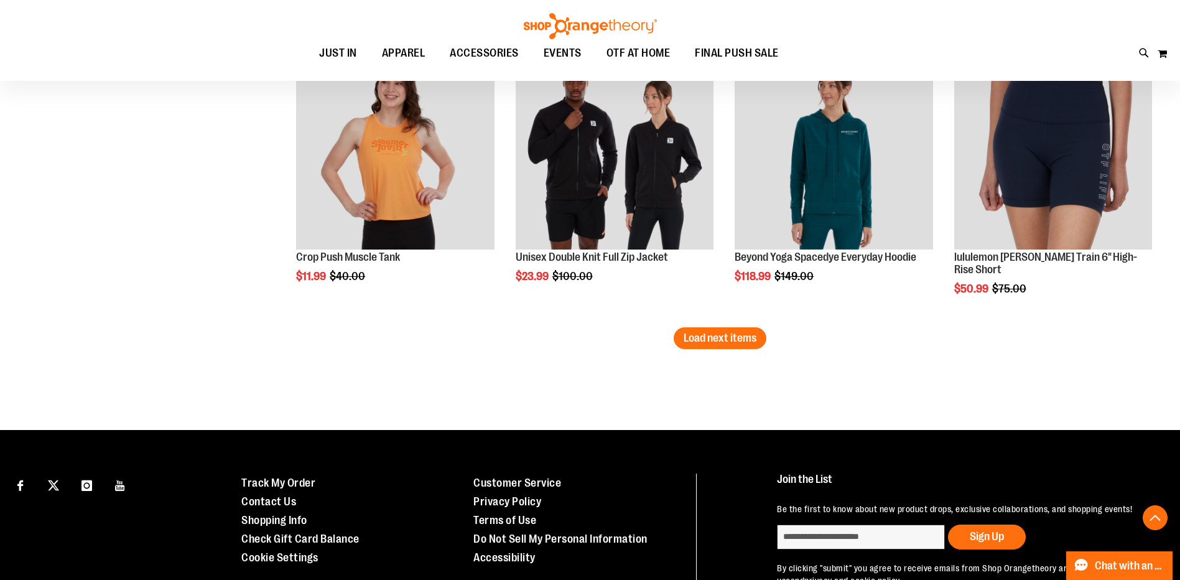
click at [724, 340] on span "Load next items" at bounding box center [720, 338] width 73 height 12
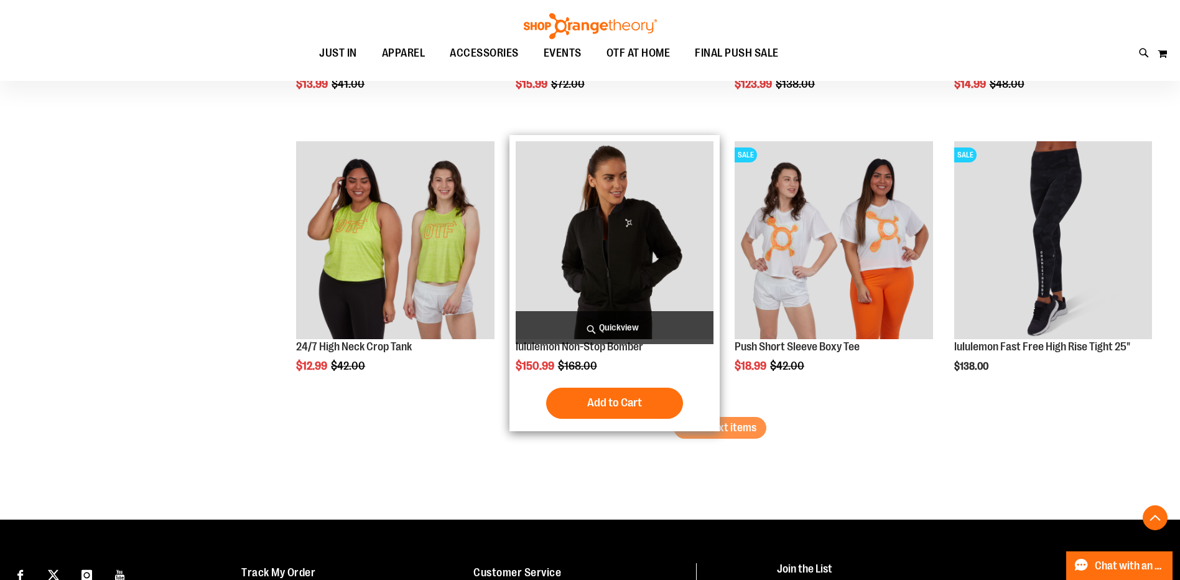
scroll to position [8339, 0]
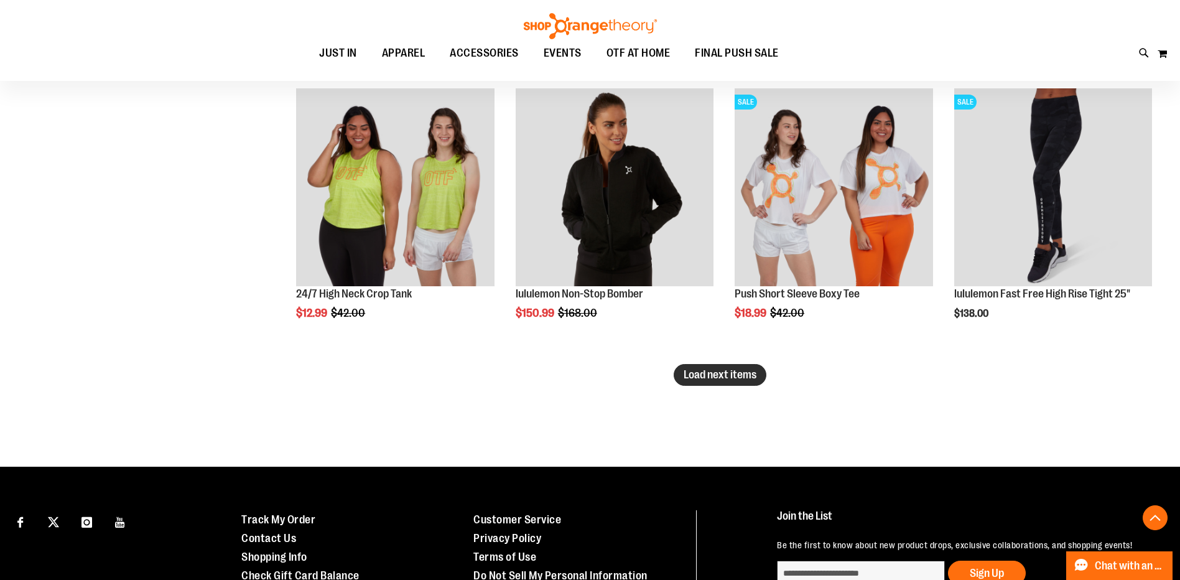
click at [725, 374] on span "Load next items" at bounding box center [720, 374] width 73 height 12
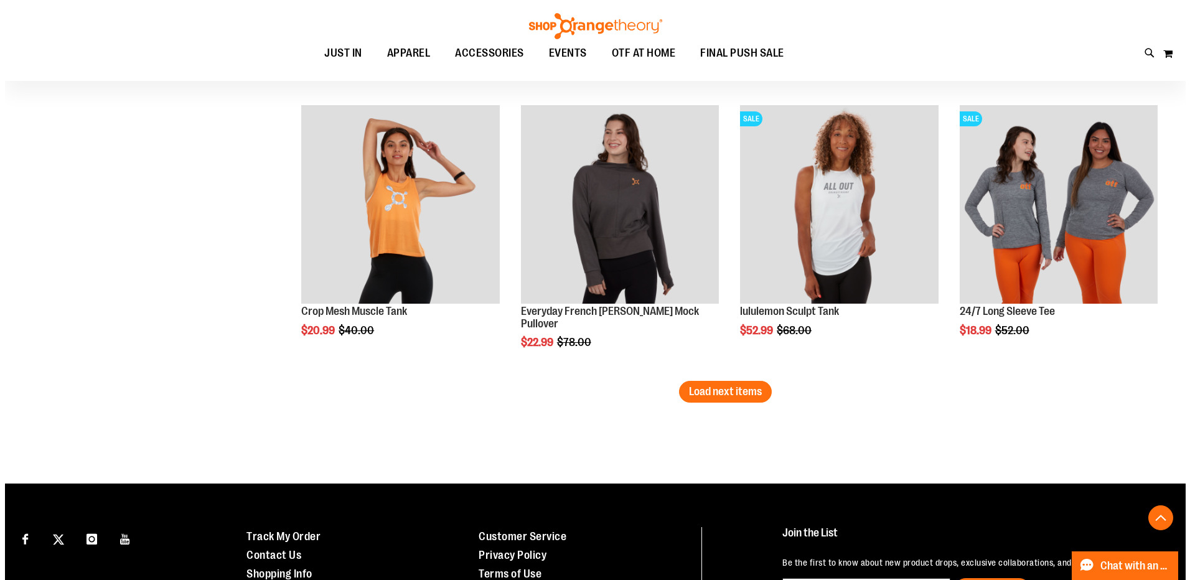
scroll to position [9210, 0]
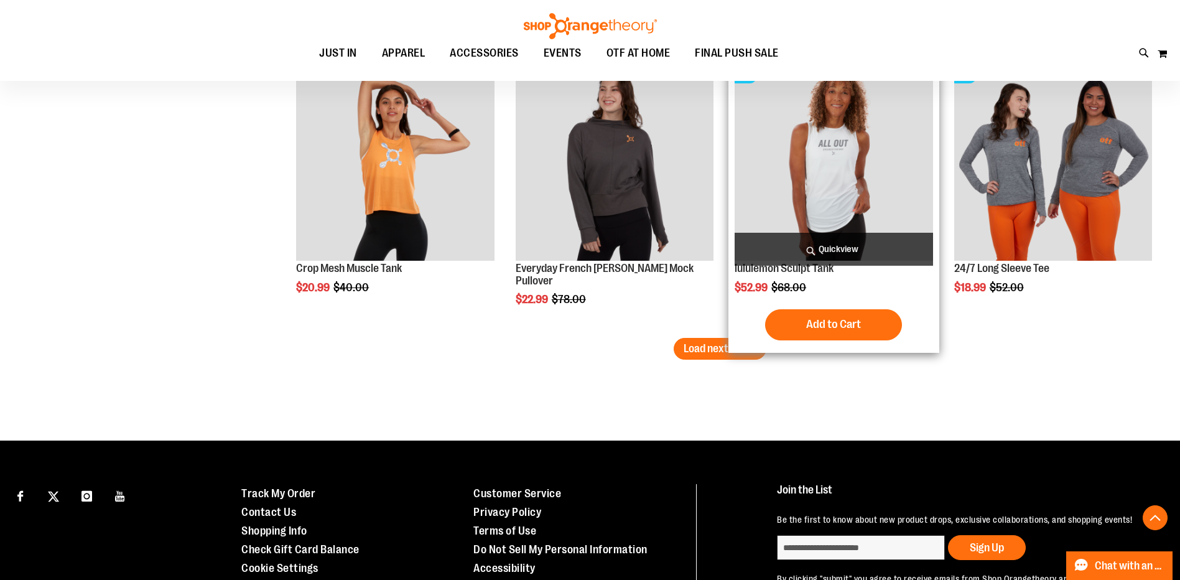
click at [811, 243] on span "Quickview" at bounding box center [834, 249] width 198 height 33
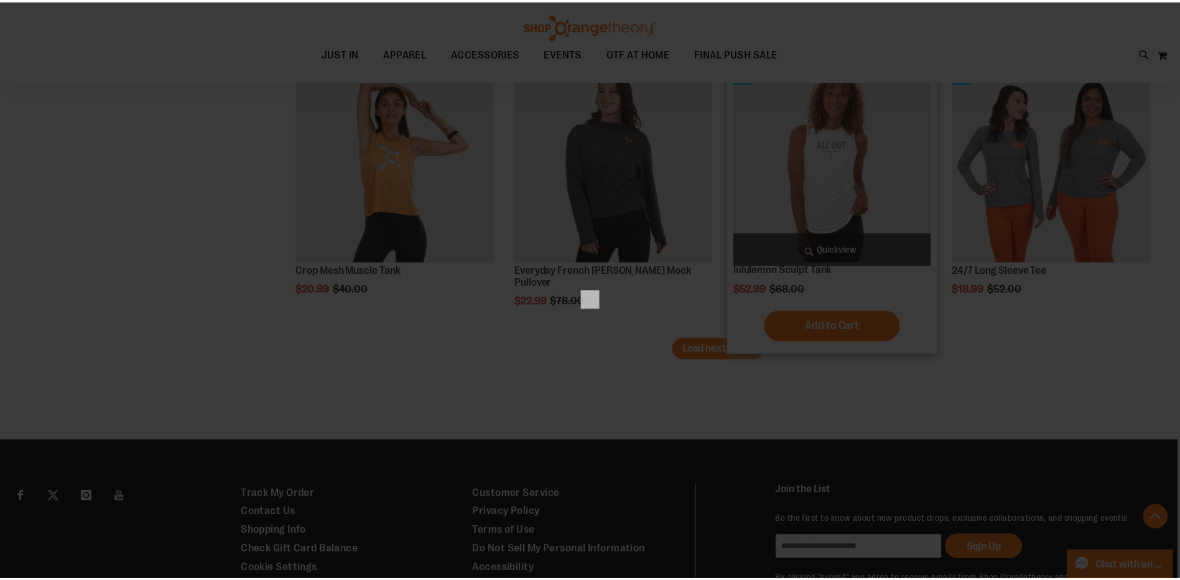
scroll to position [0, 0]
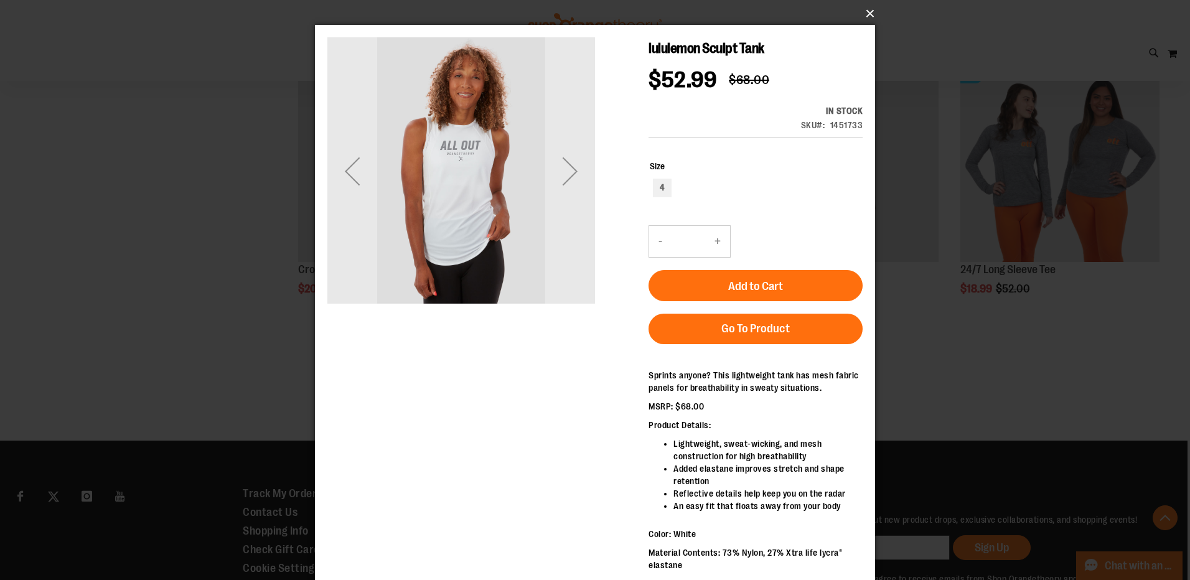
click at [872, 9] on button "×" at bounding box center [599, 13] width 560 height 27
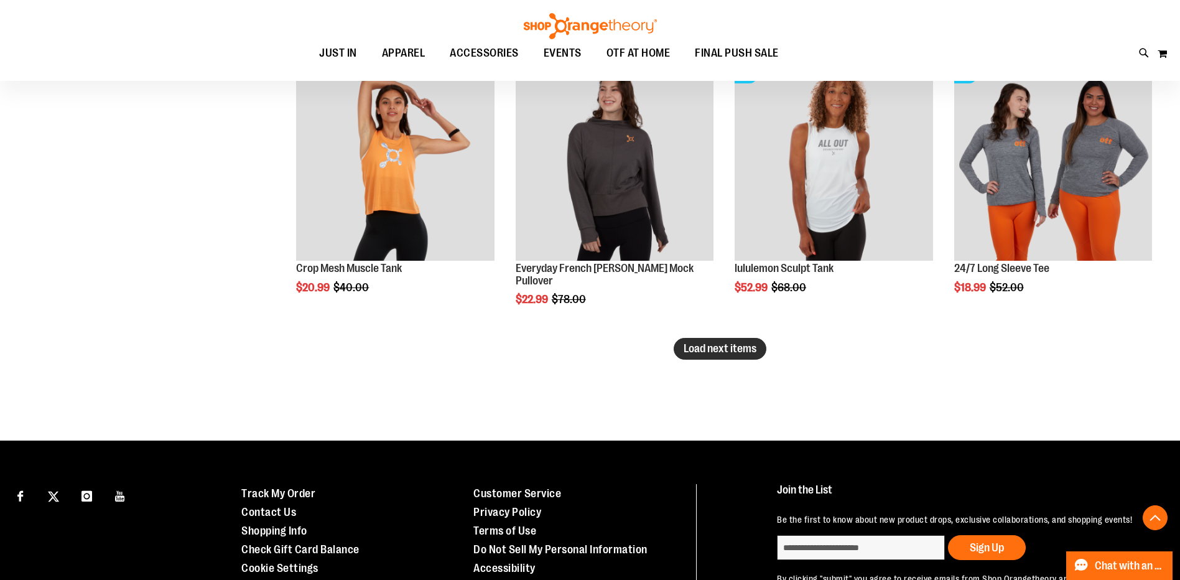
click at [754, 355] on button "Load next items" at bounding box center [720, 349] width 93 height 22
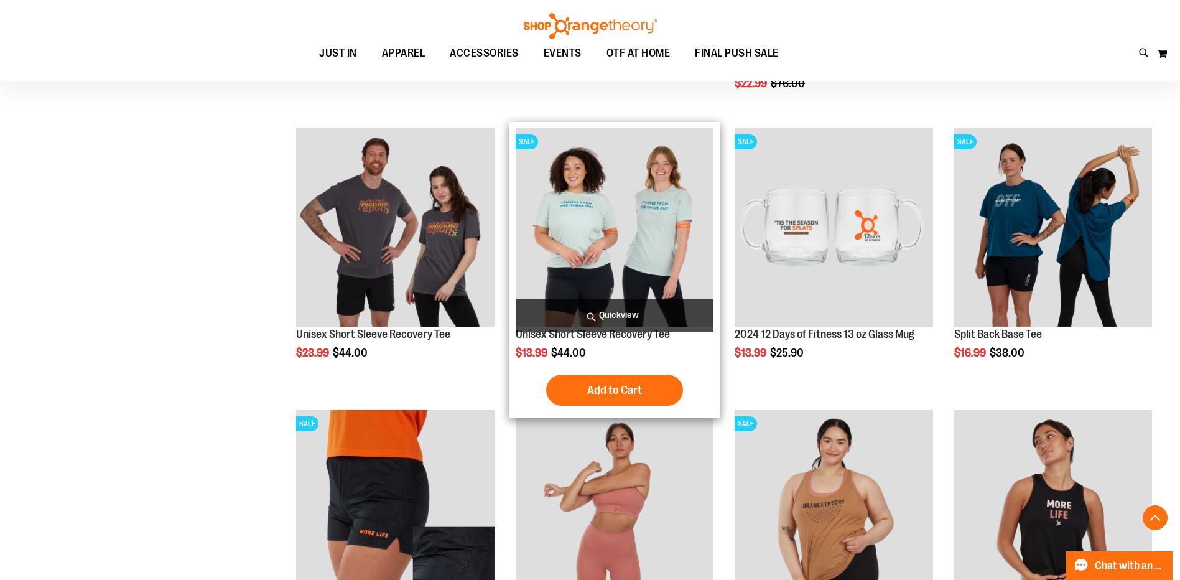
scroll to position [10019, 0]
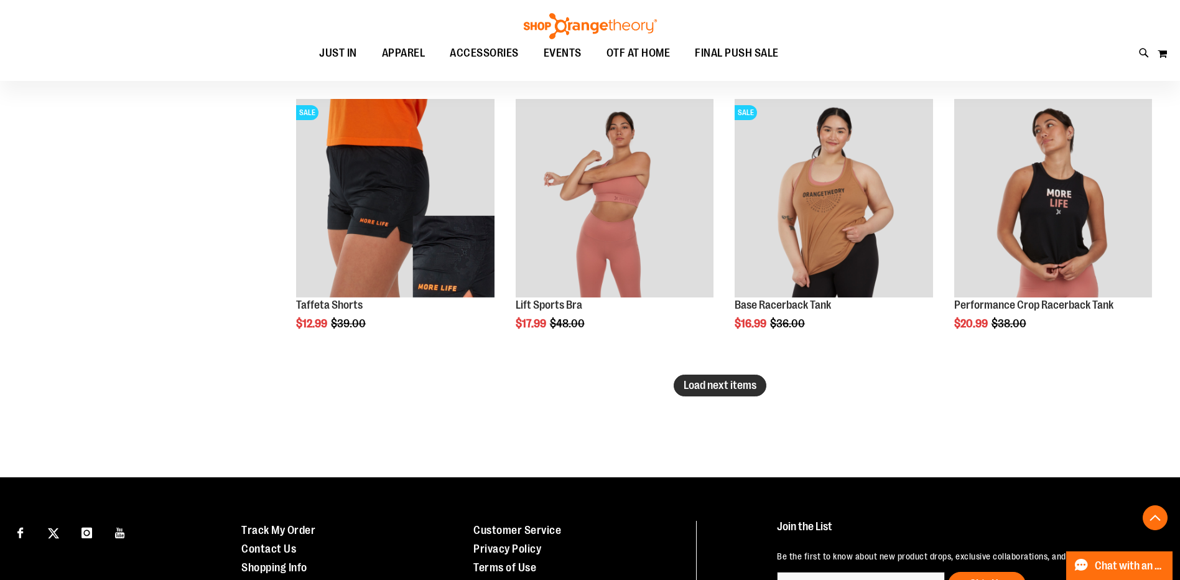
click at [713, 391] on span "Load next items" at bounding box center [720, 385] width 73 height 12
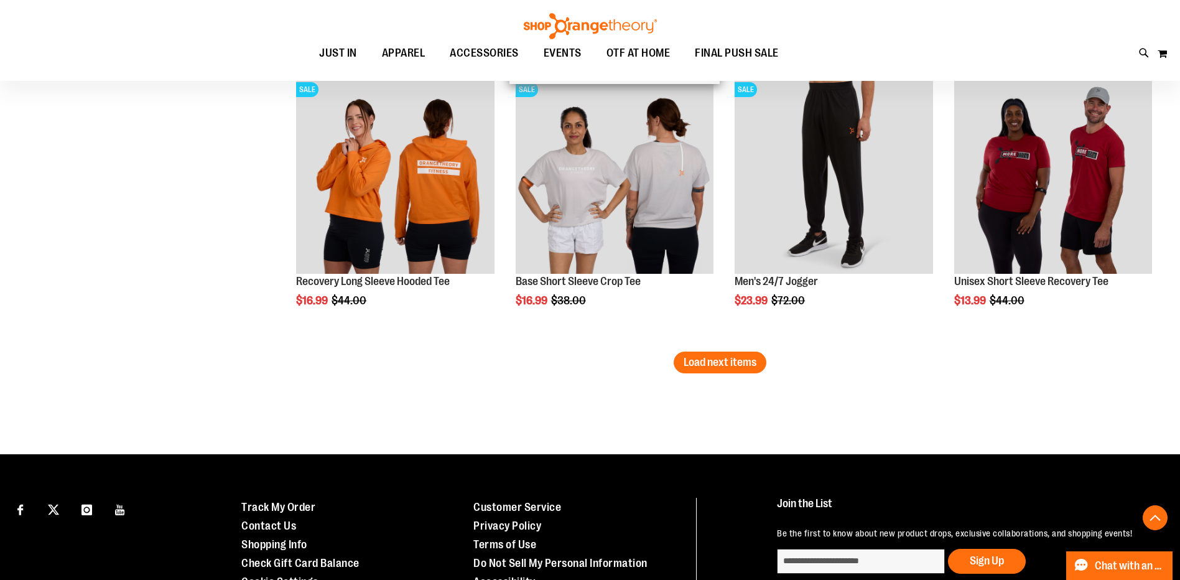
scroll to position [10891, 0]
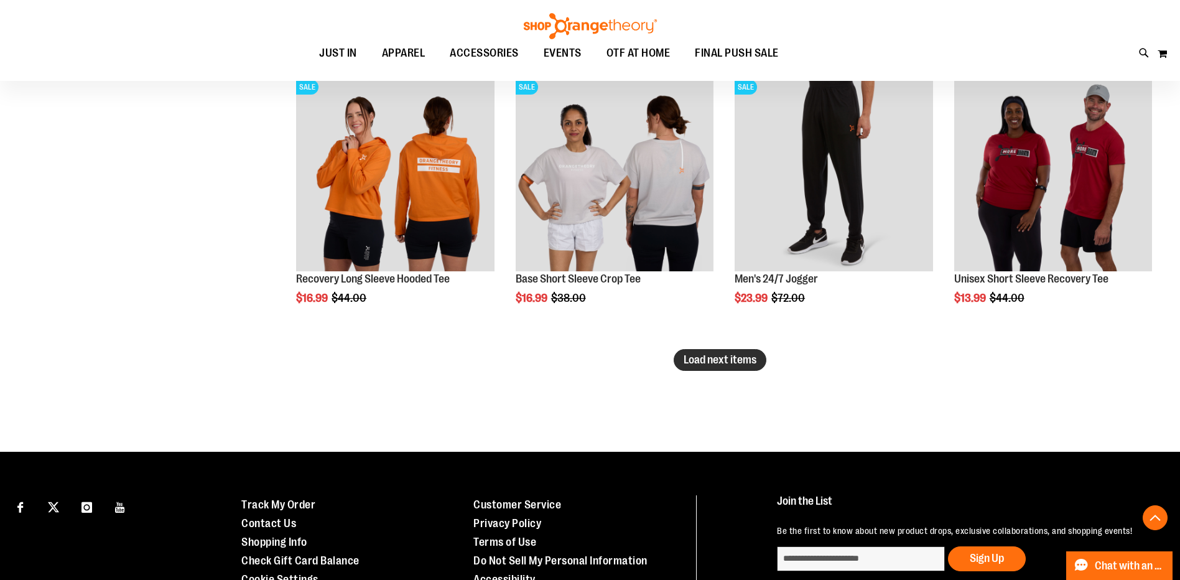
click at [708, 360] on span "Load next items" at bounding box center [720, 359] width 73 height 12
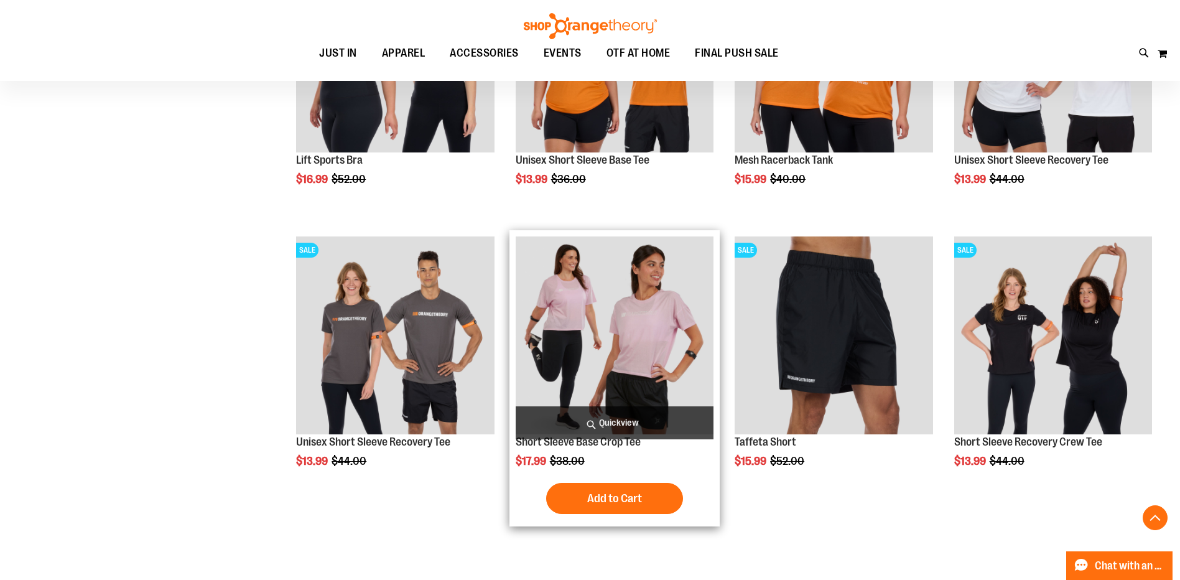
scroll to position [11575, 0]
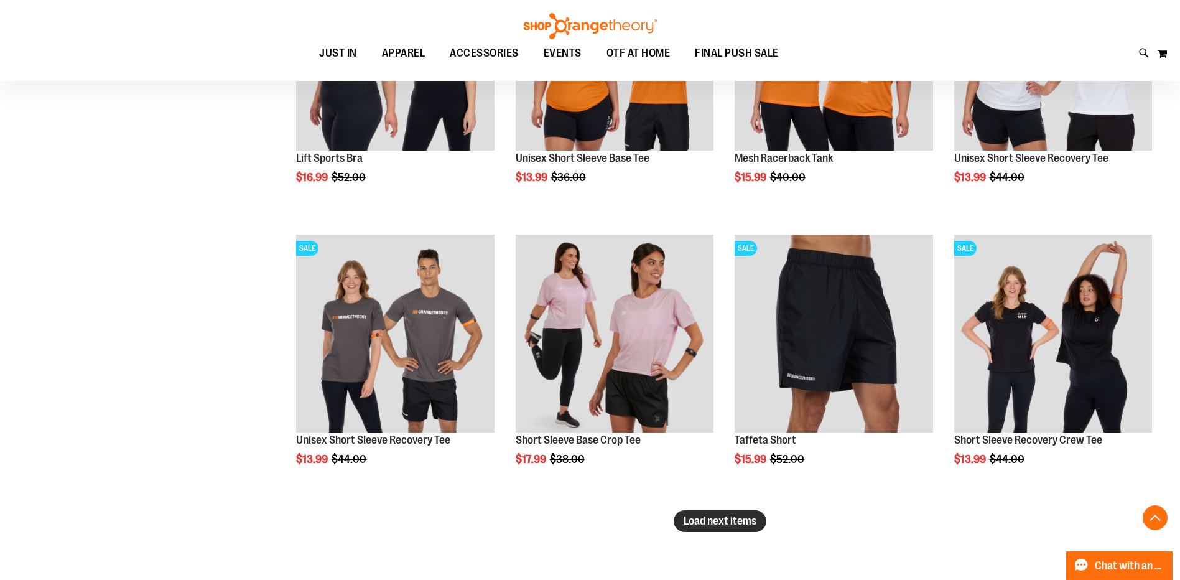
click at [731, 522] on span "Load next items" at bounding box center [720, 521] width 73 height 12
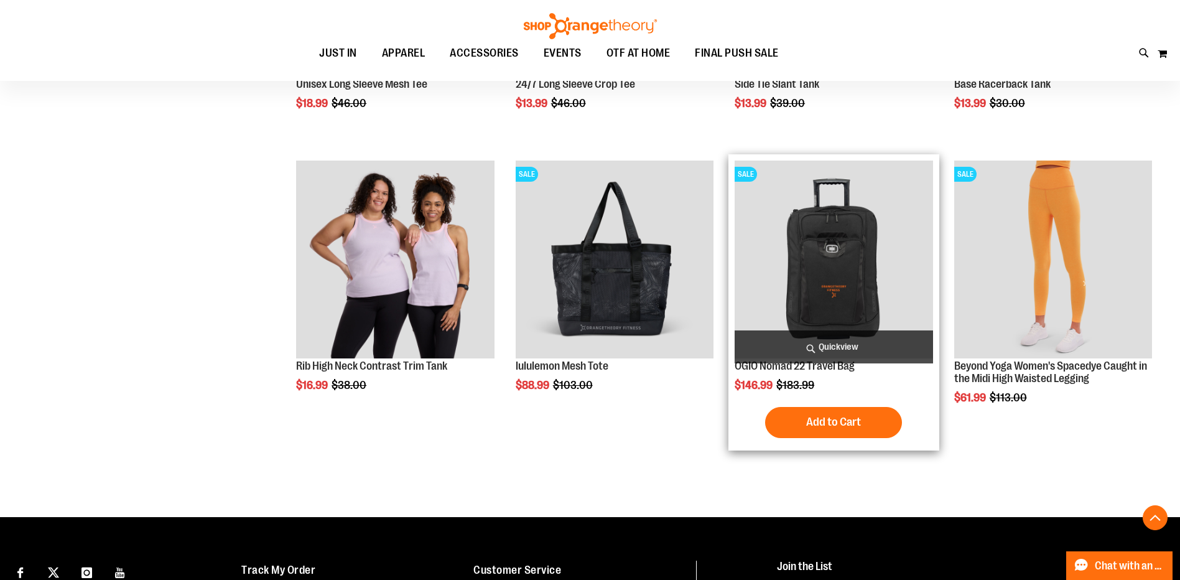
scroll to position [12571, 0]
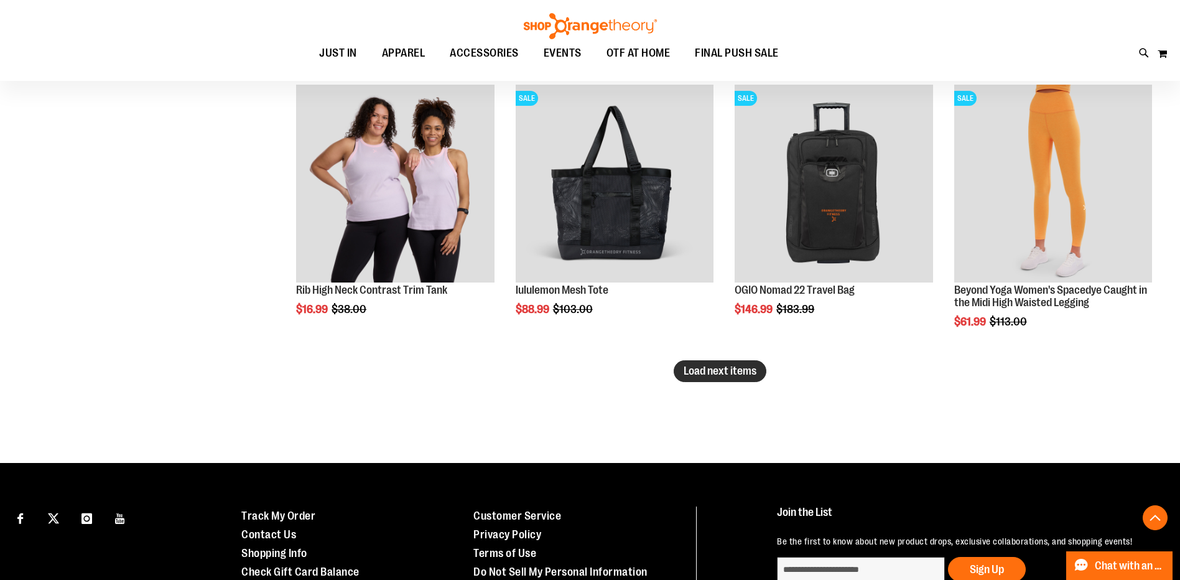
click at [709, 363] on button "Load next items" at bounding box center [720, 371] width 93 height 22
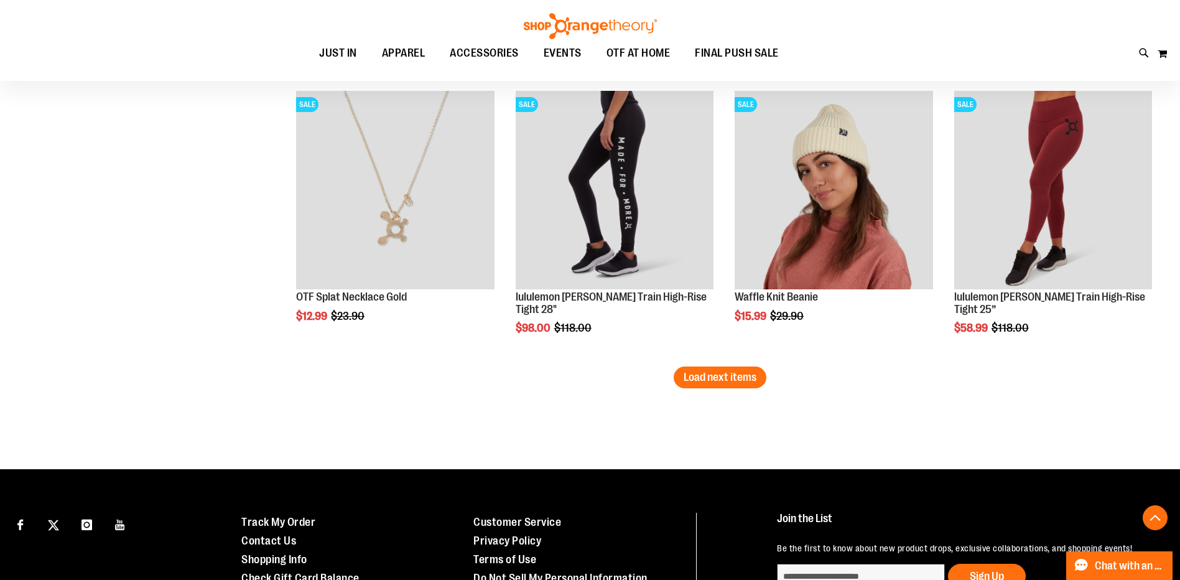
scroll to position [13294, 0]
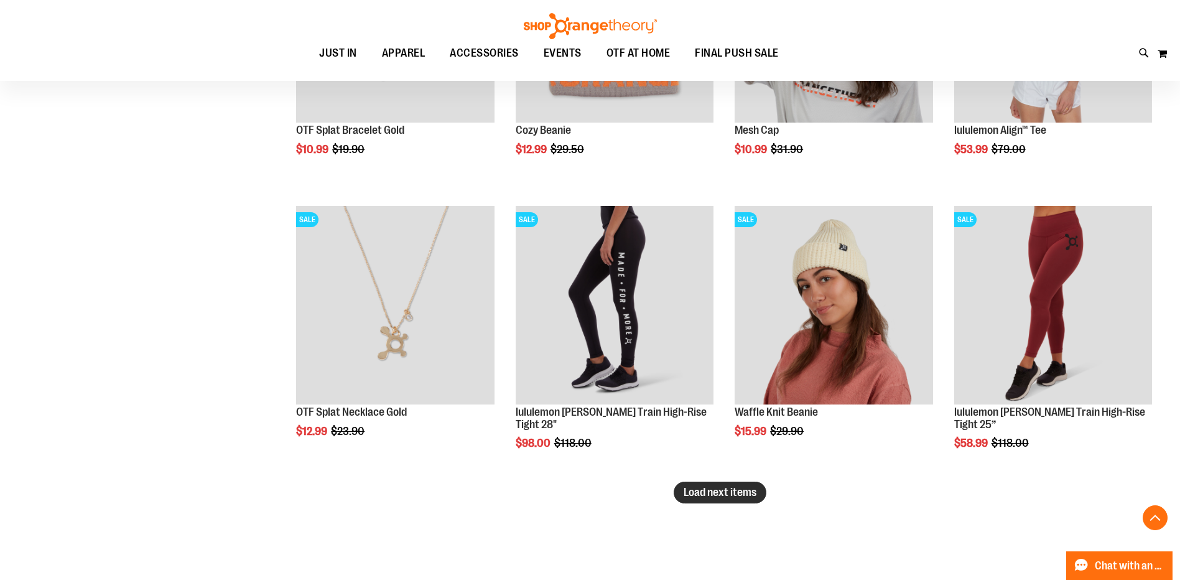
click at [750, 498] on span "Load next items" at bounding box center [720, 492] width 73 height 12
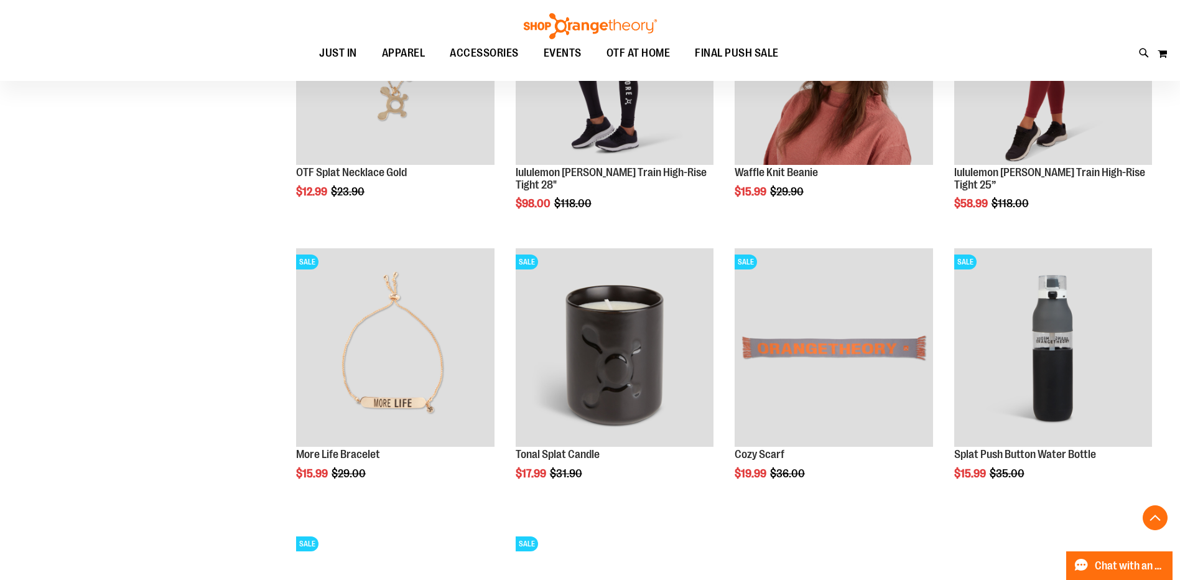
scroll to position [13845, 0]
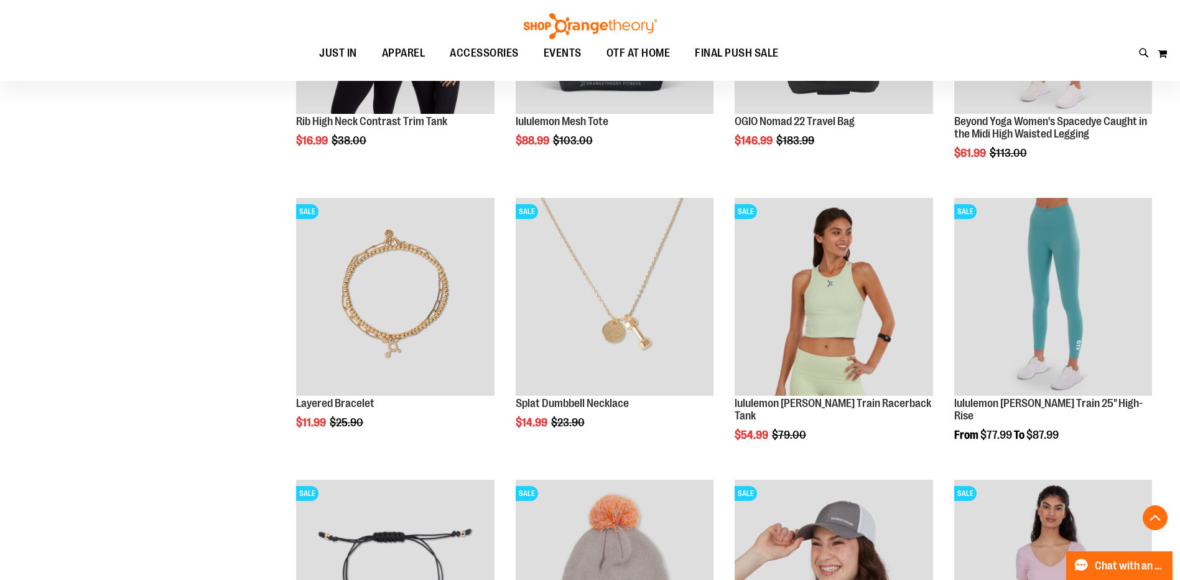
scroll to position [12725, 0]
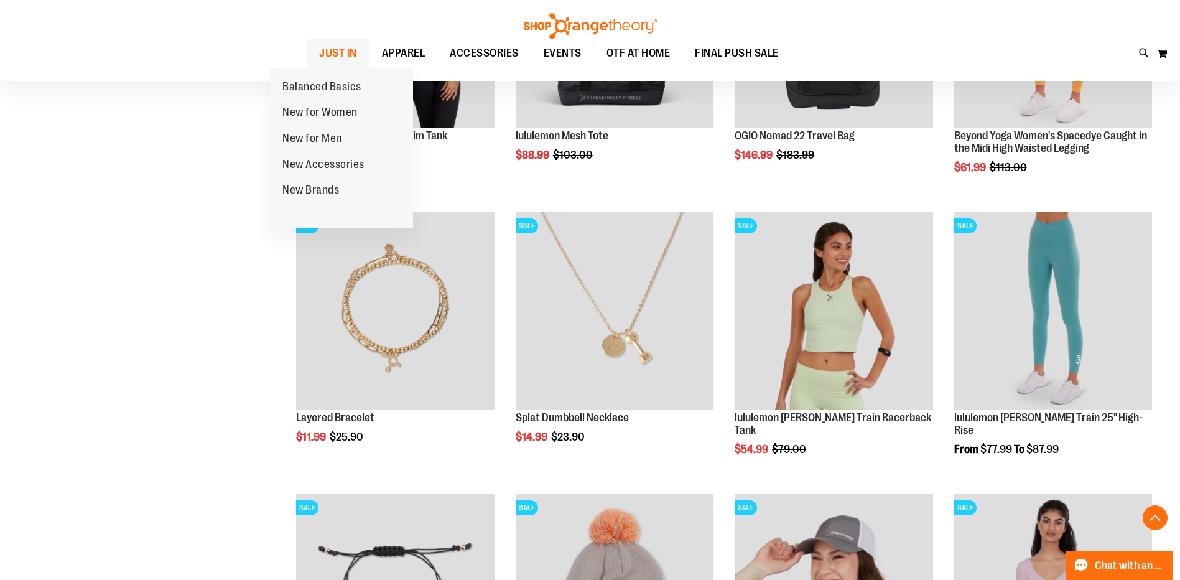
click at [319, 60] on span "JUST IN" at bounding box center [338, 53] width 38 height 28
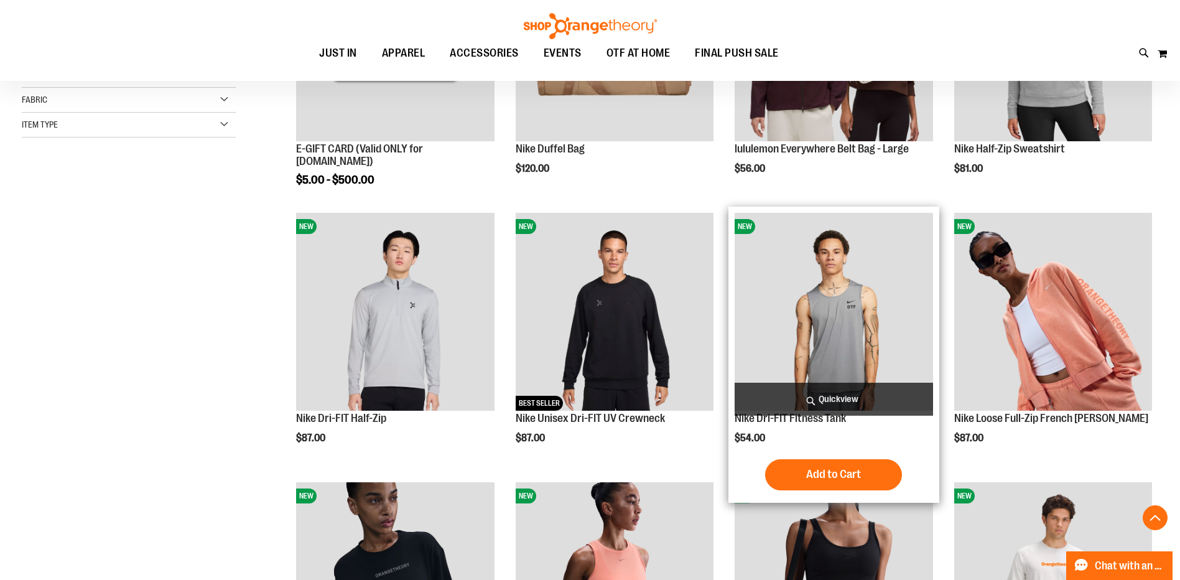
scroll to position [311, 0]
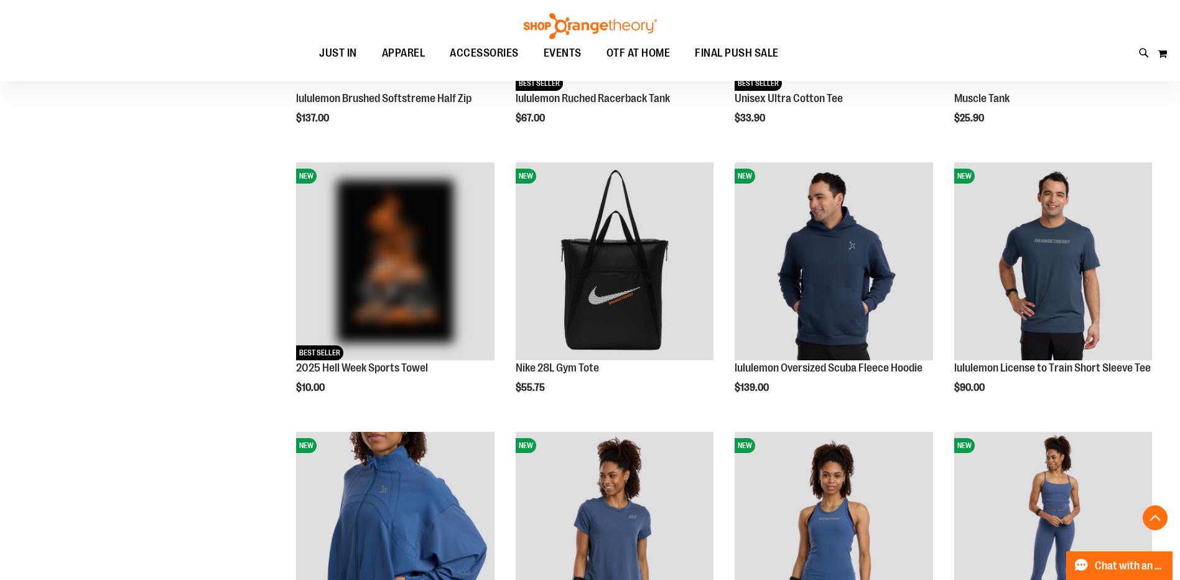
scroll to position [1182, 0]
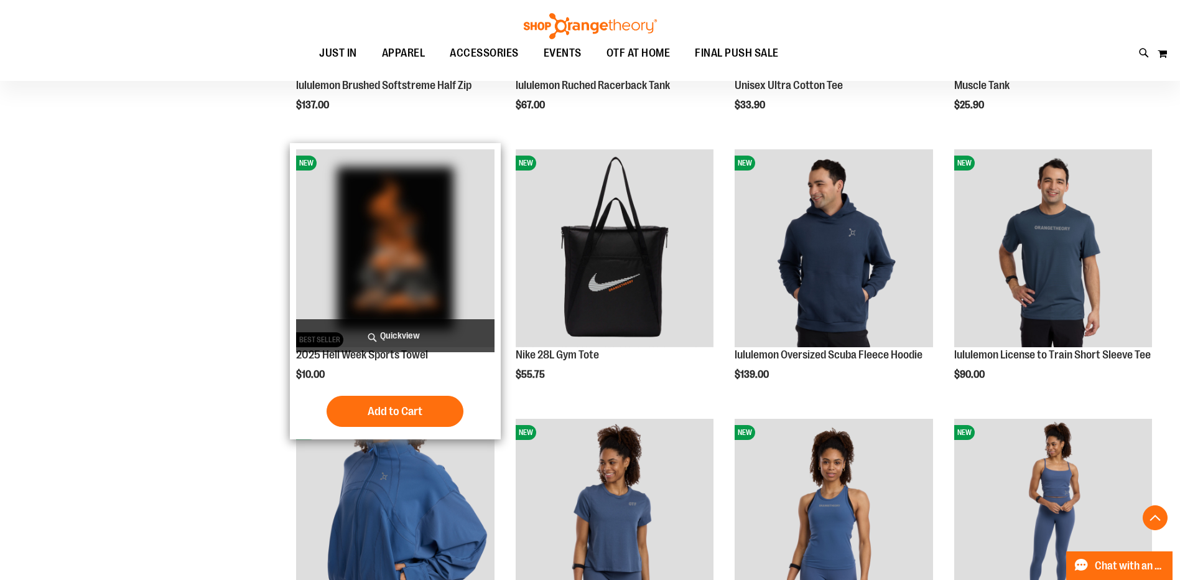
type input "**********"
click at [439, 277] on img "product" at bounding box center [395, 248] width 198 height 198
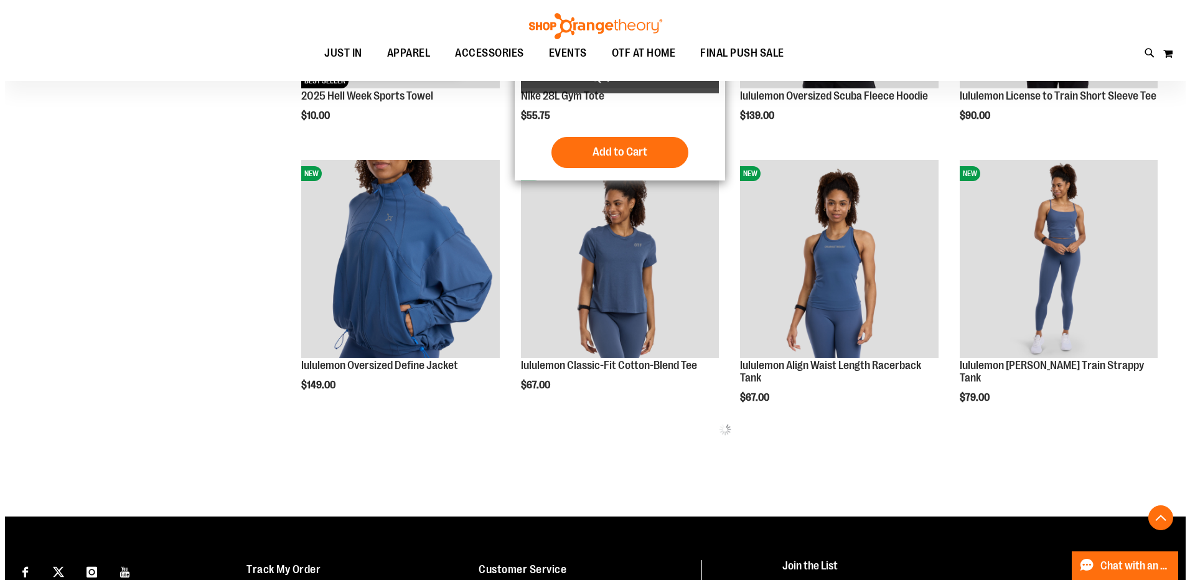
scroll to position [559, 0]
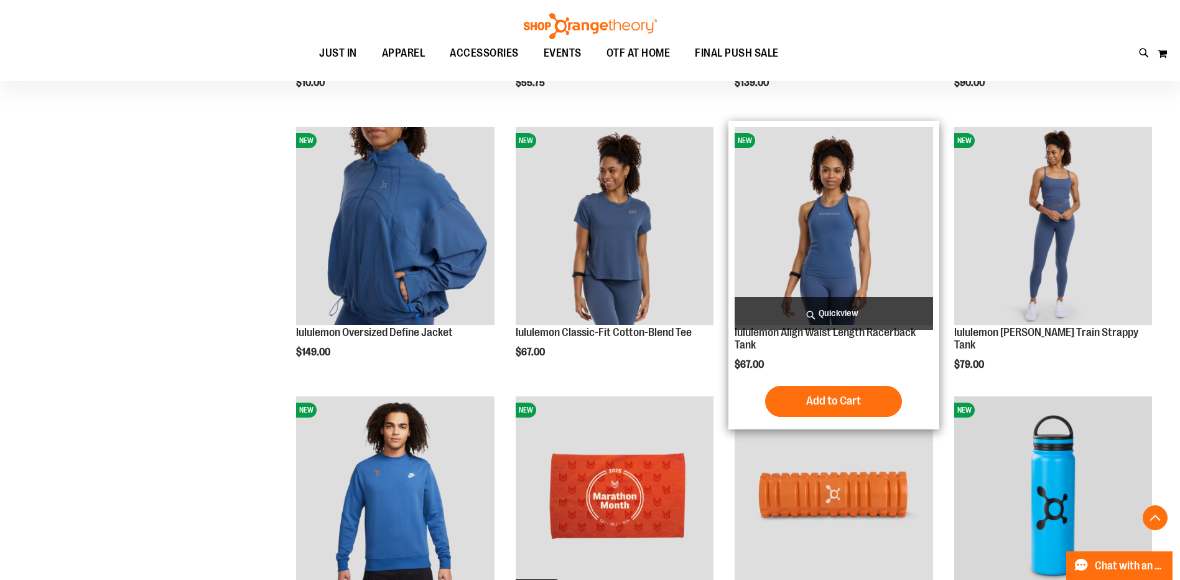
type input "**********"
click at [804, 320] on span "Quickview" at bounding box center [834, 313] width 198 height 33
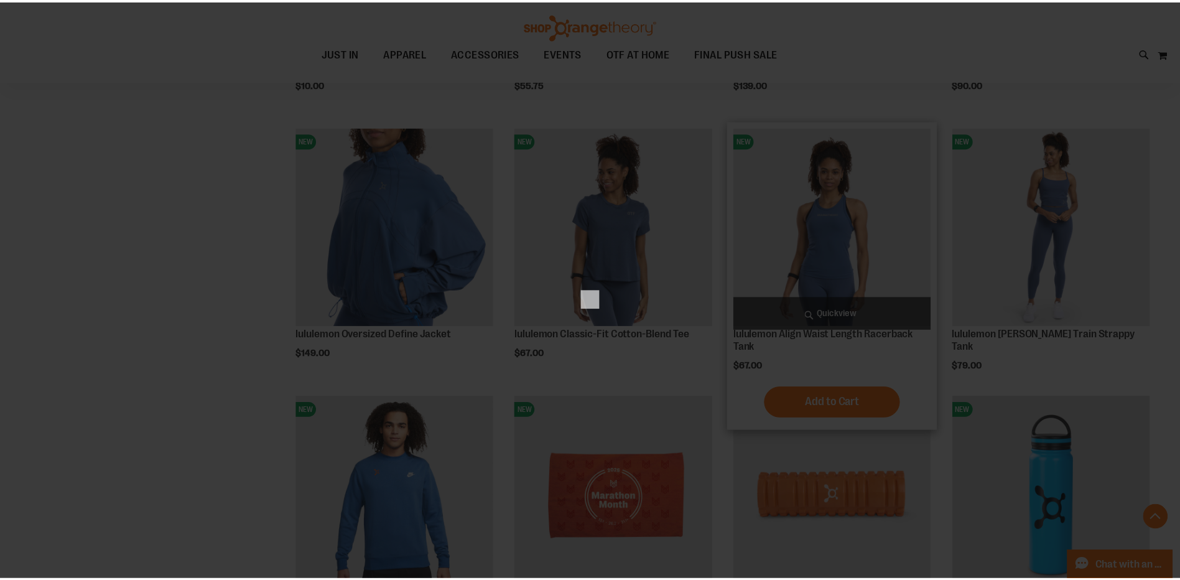
scroll to position [0, 0]
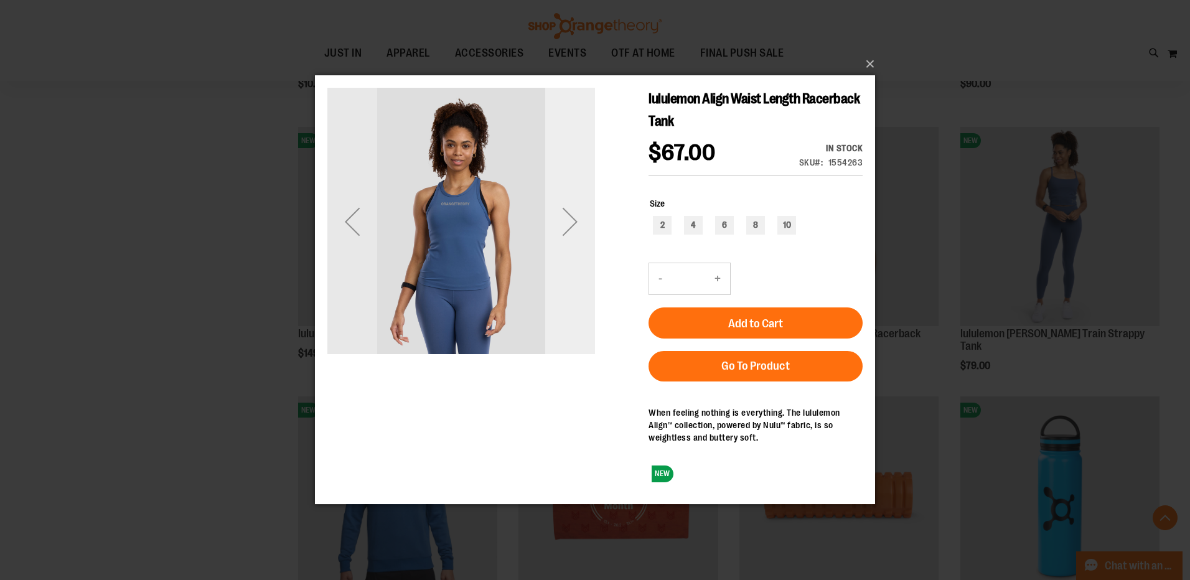
click at [574, 228] on div "Next" at bounding box center [570, 222] width 50 height 50
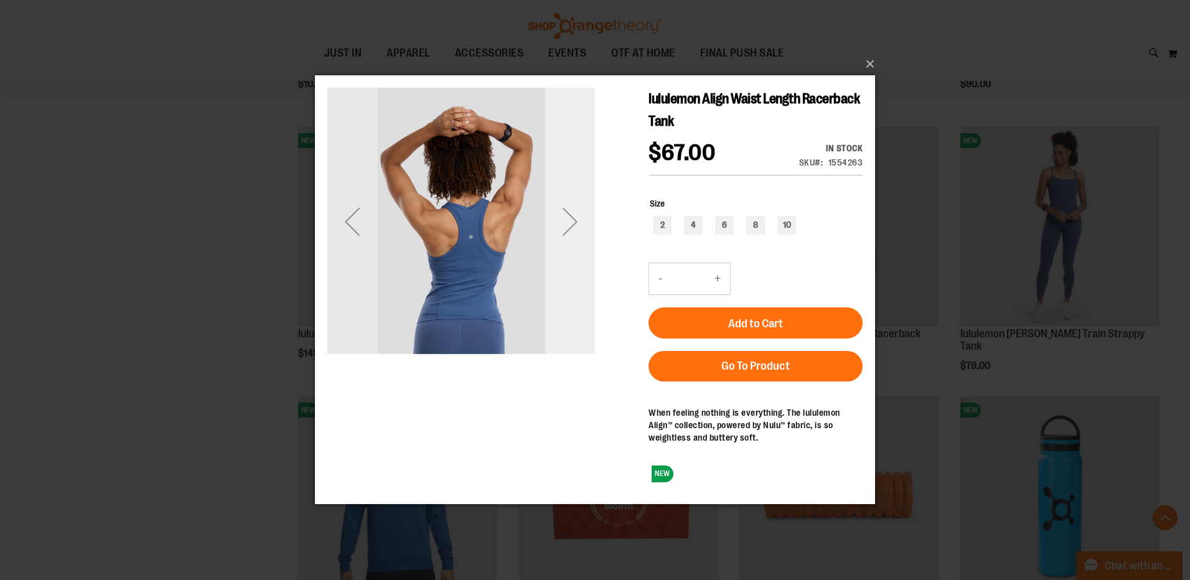
click at [574, 228] on div "Next" at bounding box center [570, 222] width 50 height 50
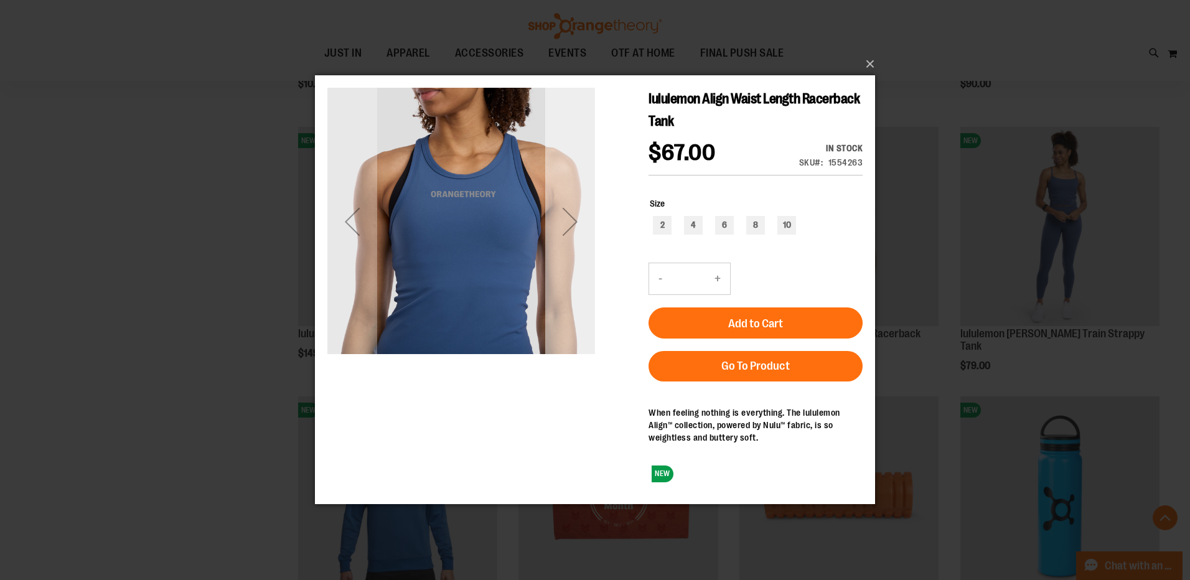
click at [574, 228] on div "Next" at bounding box center [570, 222] width 50 height 50
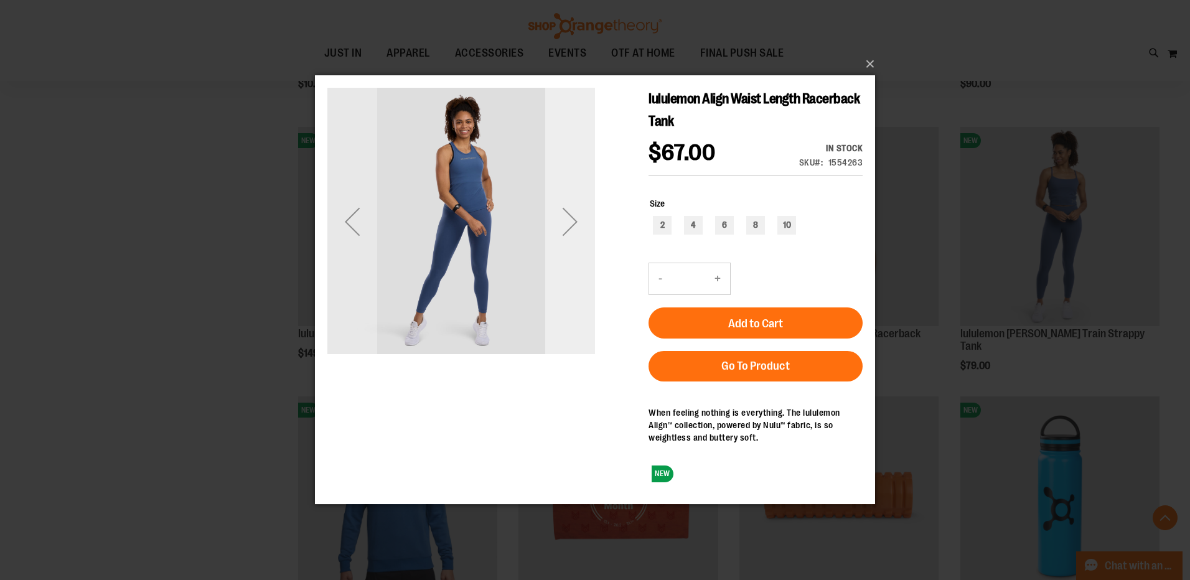
click at [574, 228] on div "Next" at bounding box center [570, 222] width 50 height 50
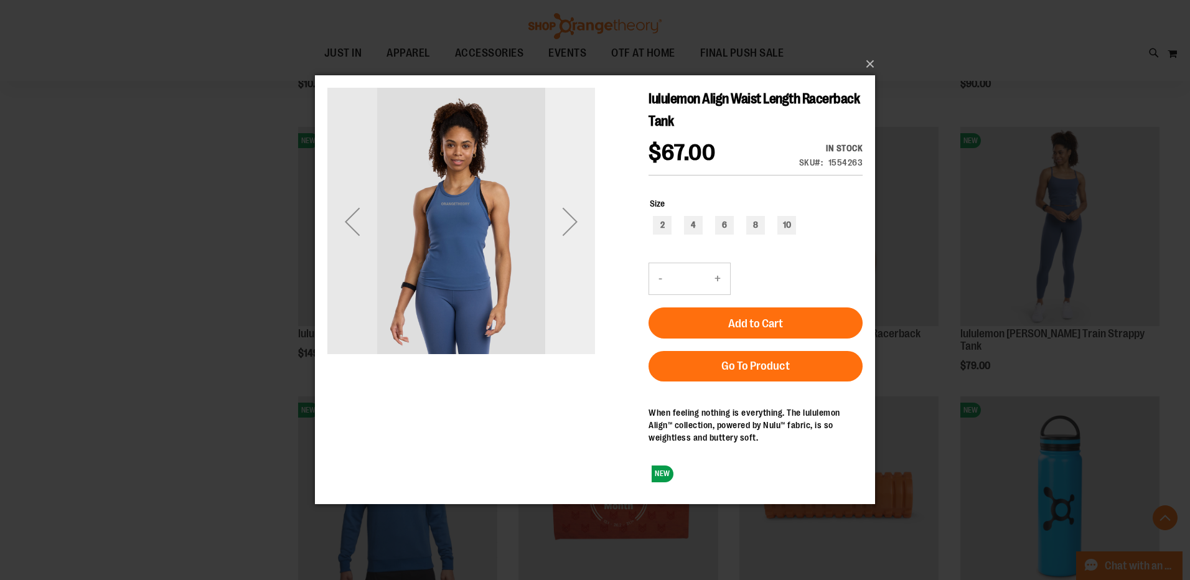
click at [574, 228] on div "Next" at bounding box center [570, 222] width 50 height 50
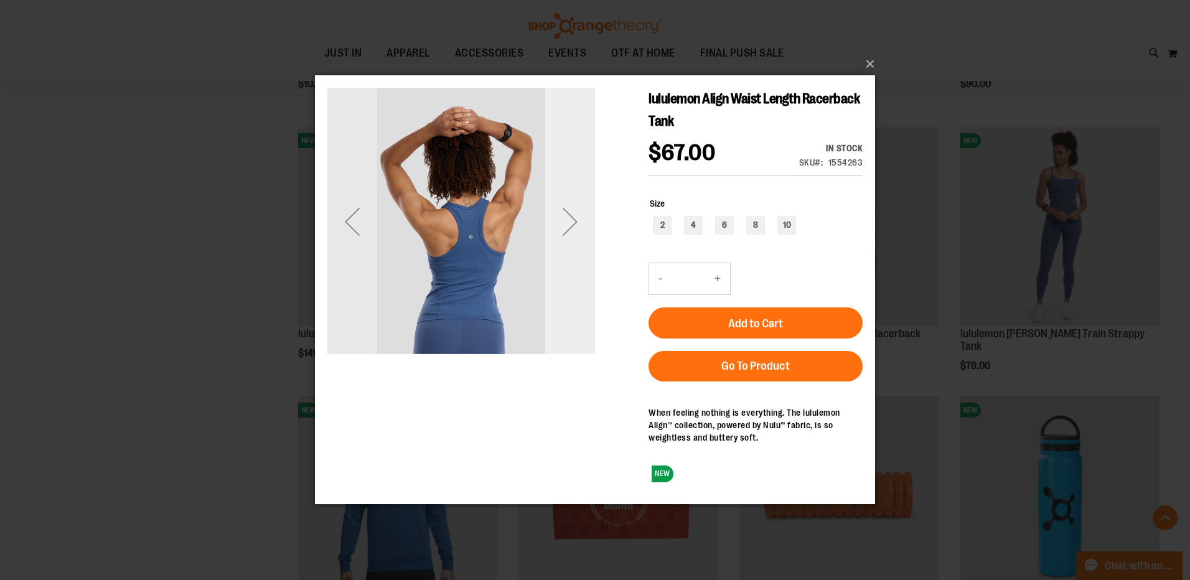
click at [574, 228] on div "Next" at bounding box center [570, 222] width 50 height 50
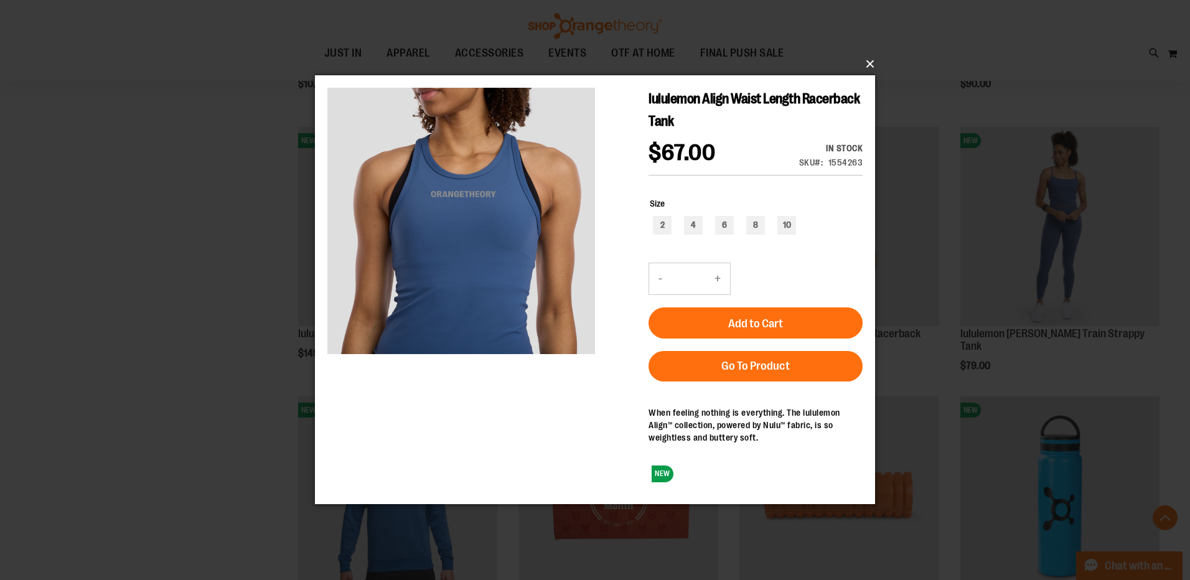
click at [866, 73] on button "×" at bounding box center [599, 63] width 560 height 27
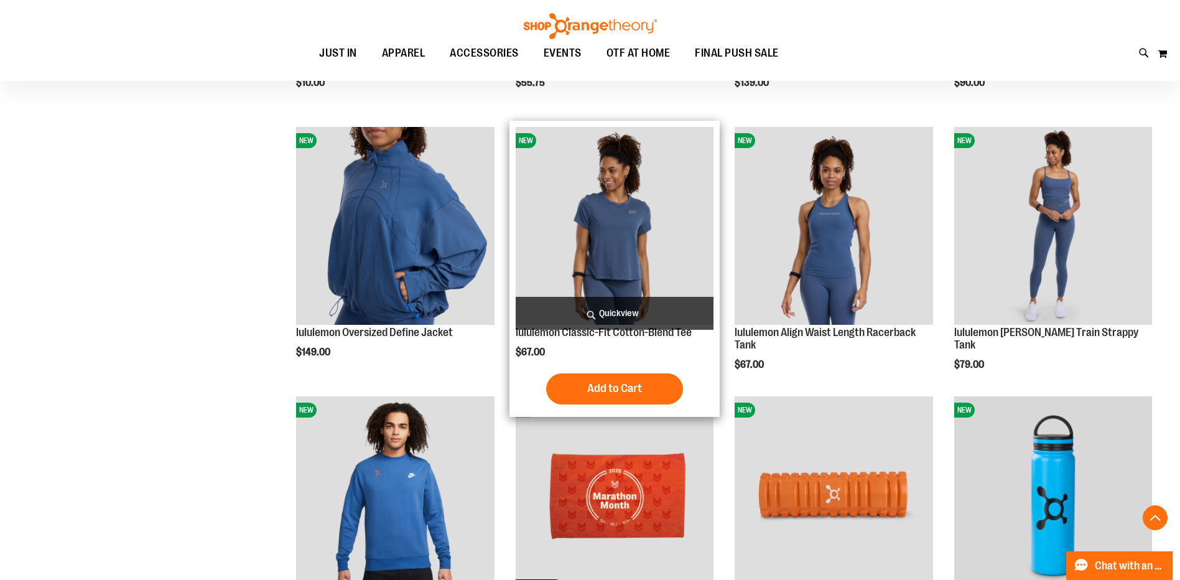
click at [653, 235] on img "product" at bounding box center [615, 226] width 198 height 198
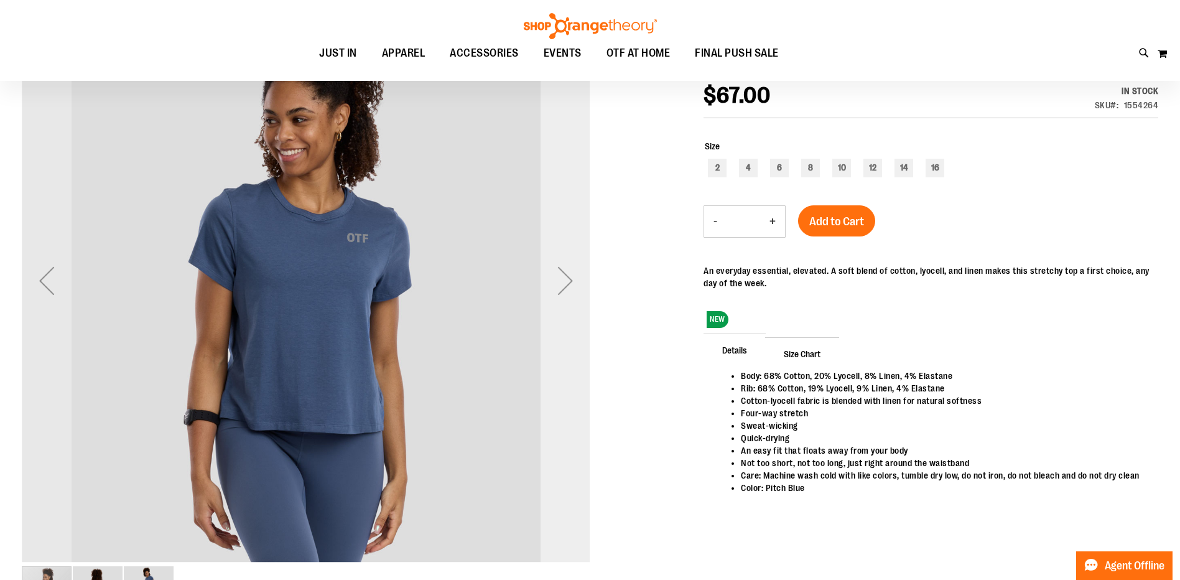
scroll to position [186, 0]
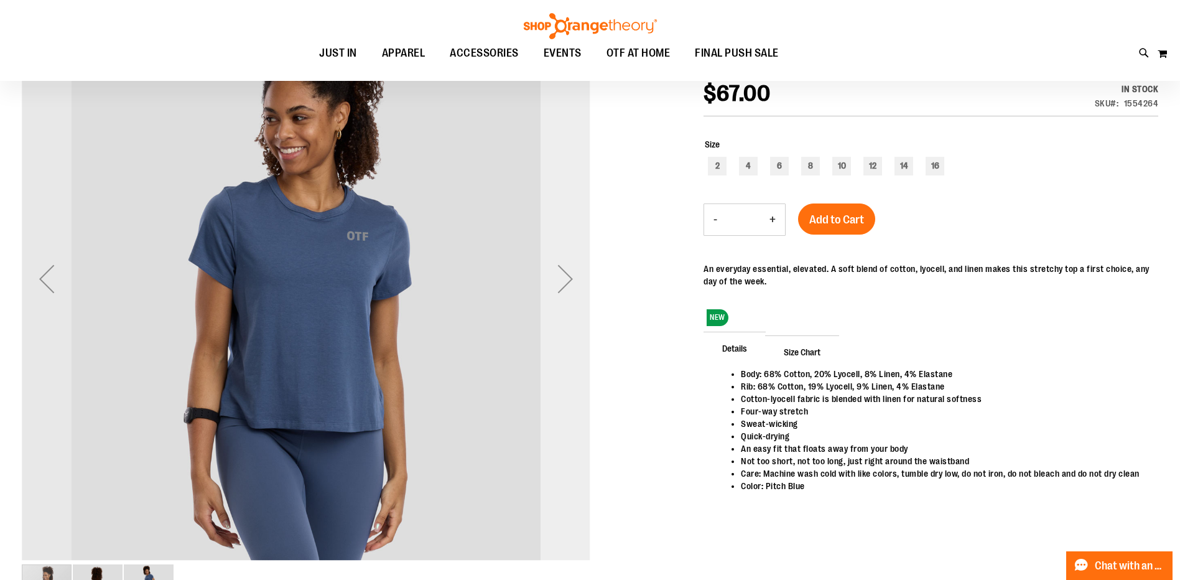
type input "**********"
click at [569, 279] on div "Next" at bounding box center [566, 279] width 50 height 50
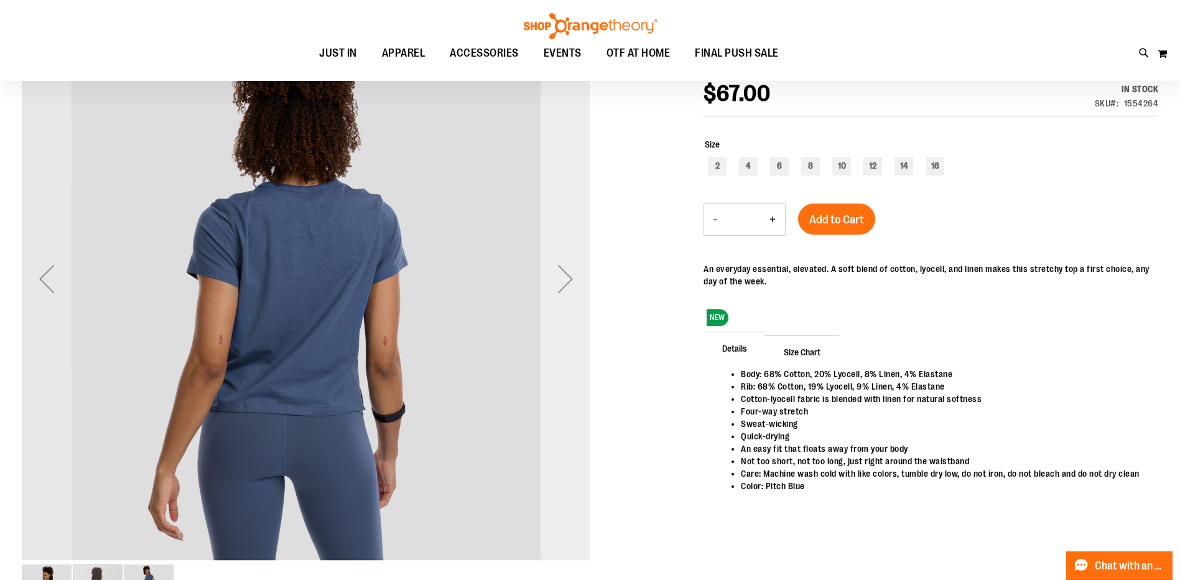
click at [569, 279] on div "Next" at bounding box center [566, 279] width 50 height 50
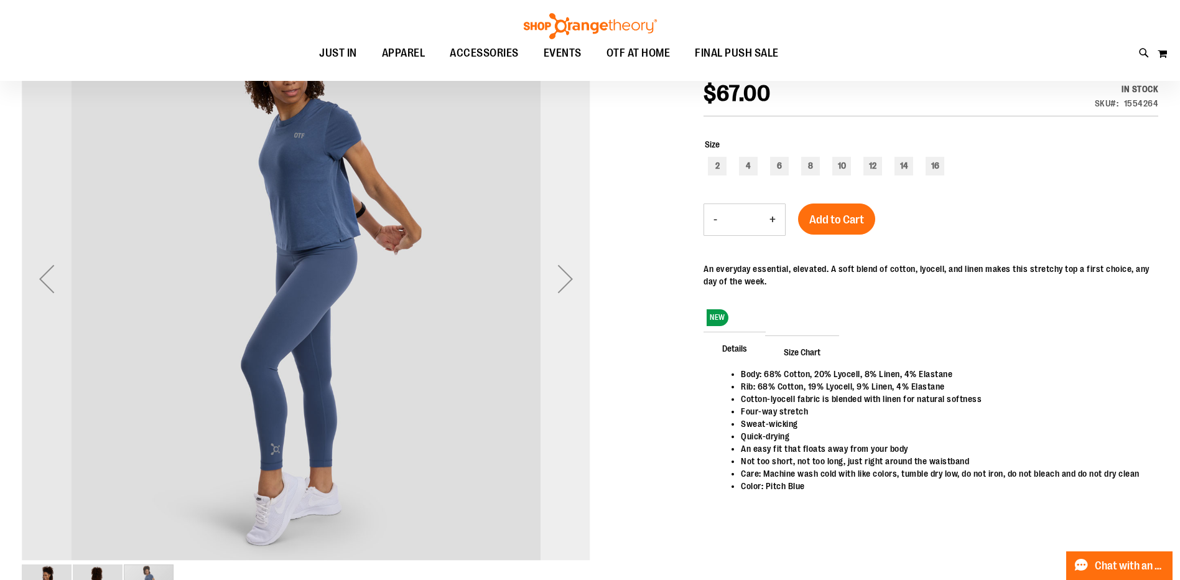
click at [569, 279] on div "Next" at bounding box center [566, 279] width 50 height 50
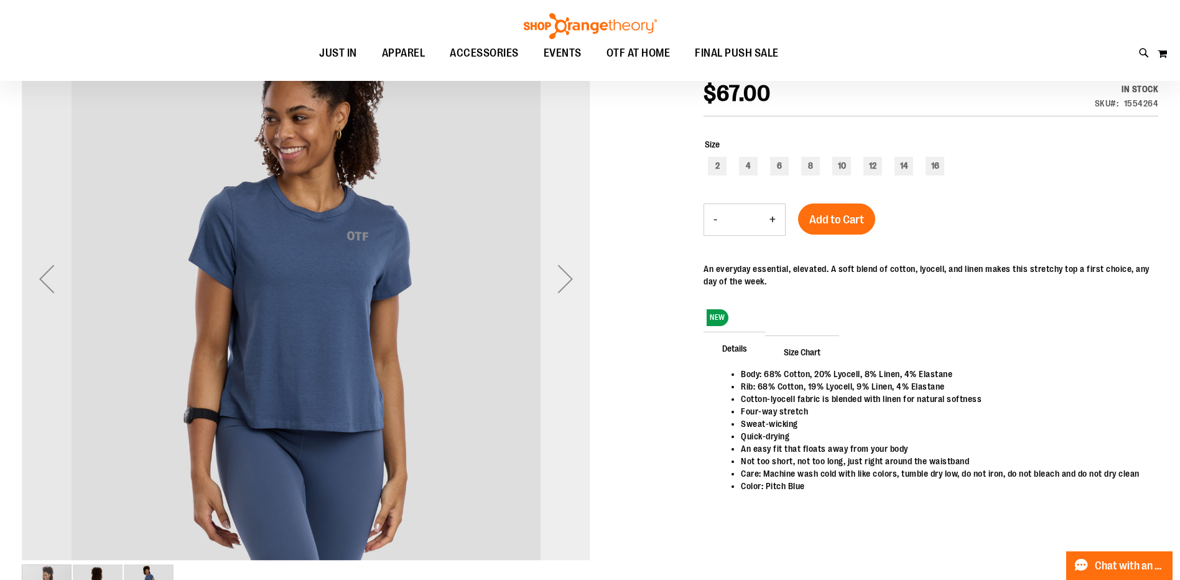
click at [569, 279] on div "Next" at bounding box center [566, 279] width 50 height 50
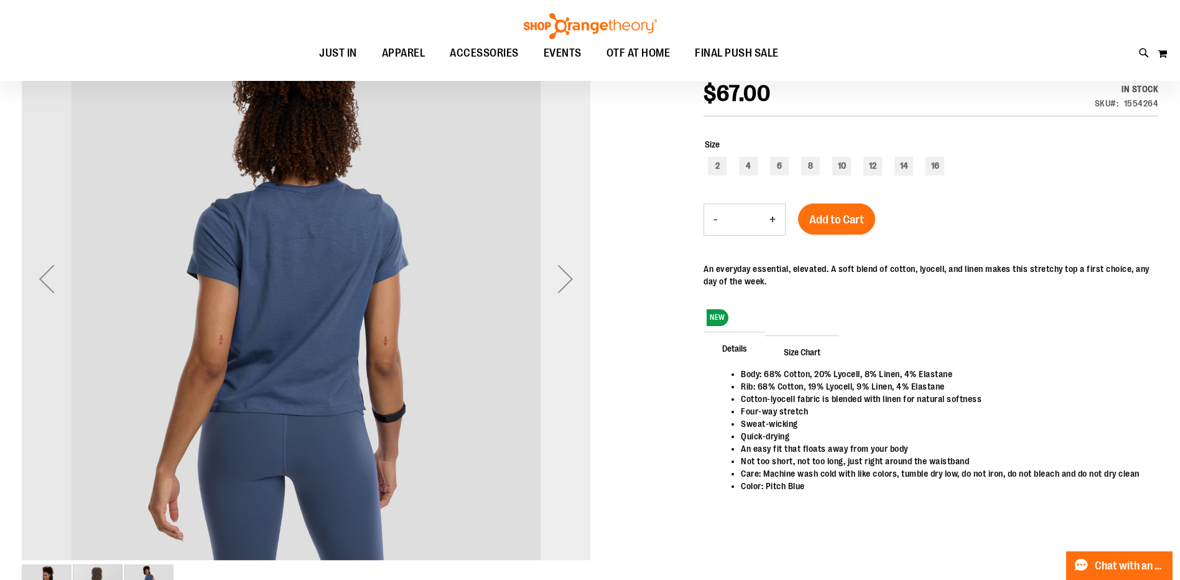
click at [569, 279] on div "Next" at bounding box center [566, 279] width 50 height 50
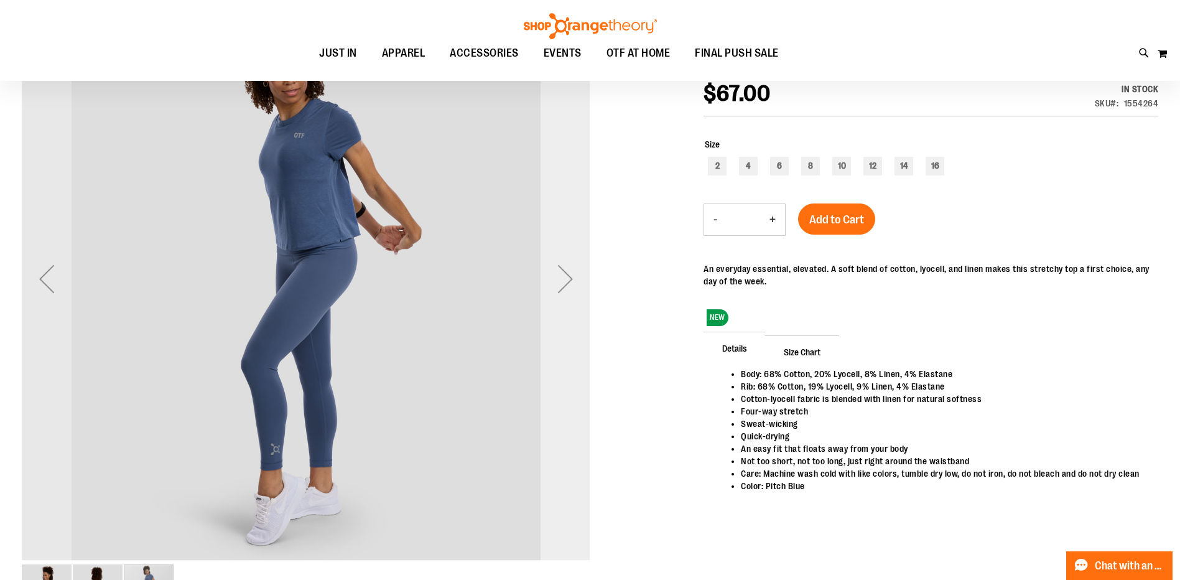
click at [569, 279] on div "Next" at bounding box center [566, 279] width 50 height 50
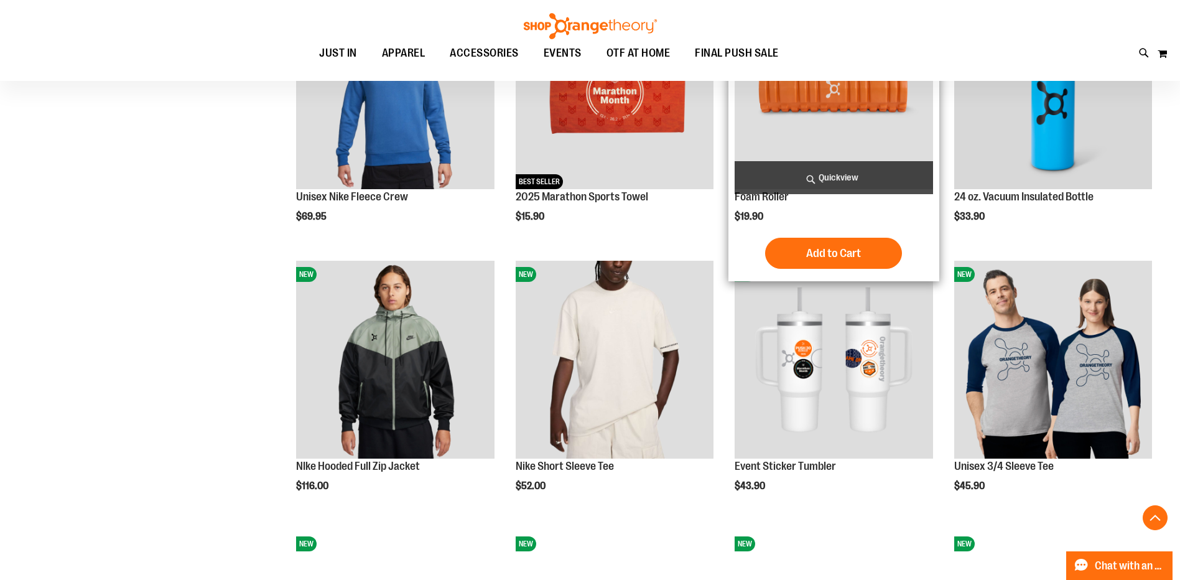
scroll to position [1077, 0]
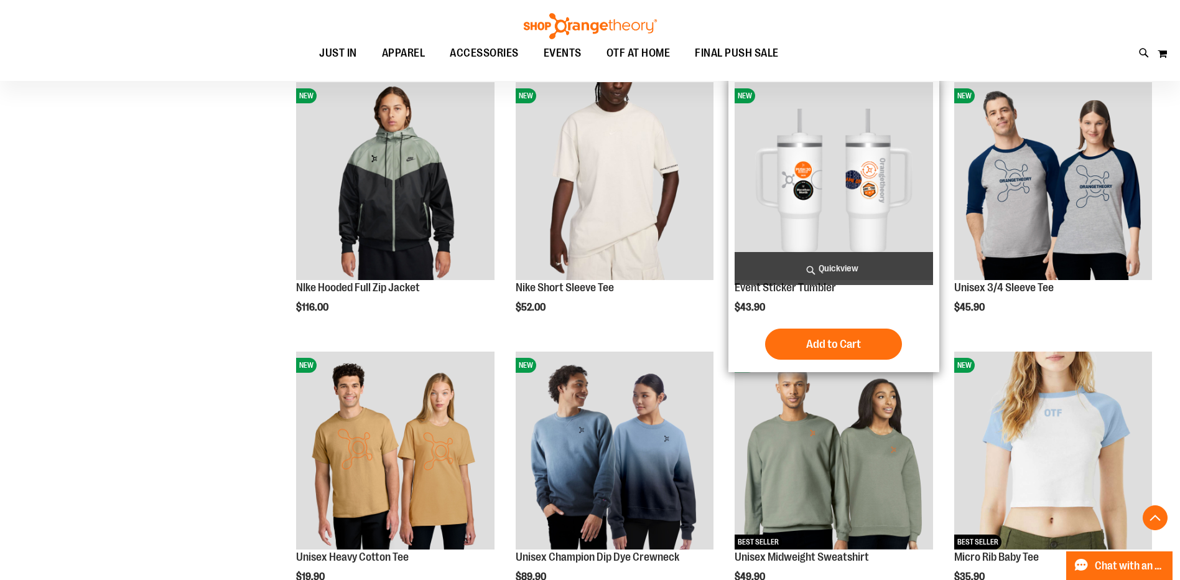
scroll to position [1325, 0]
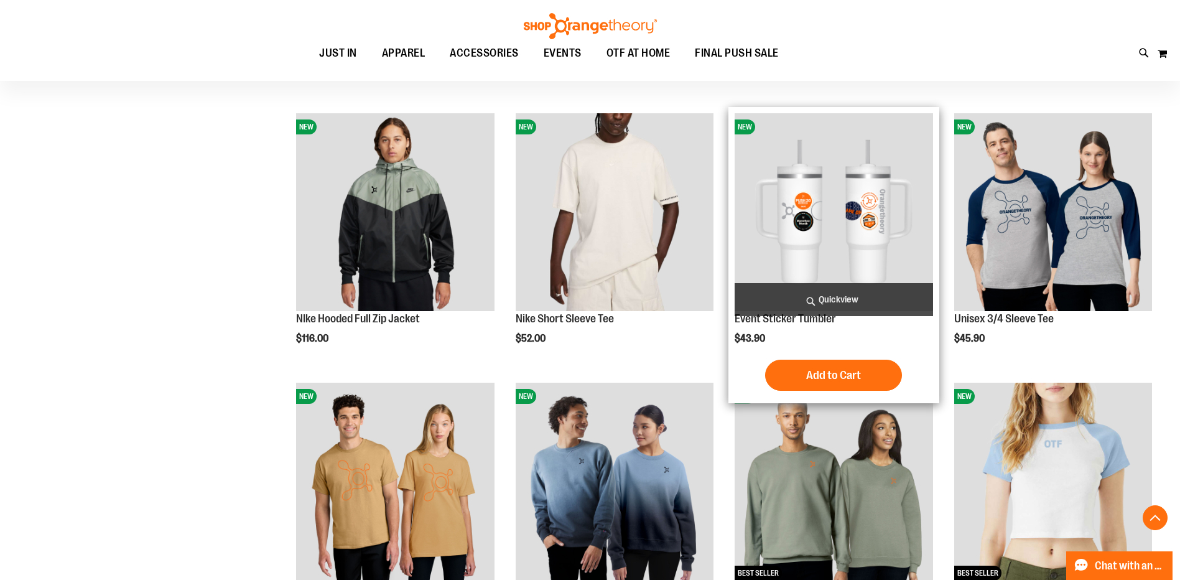
scroll to position [1201, 0]
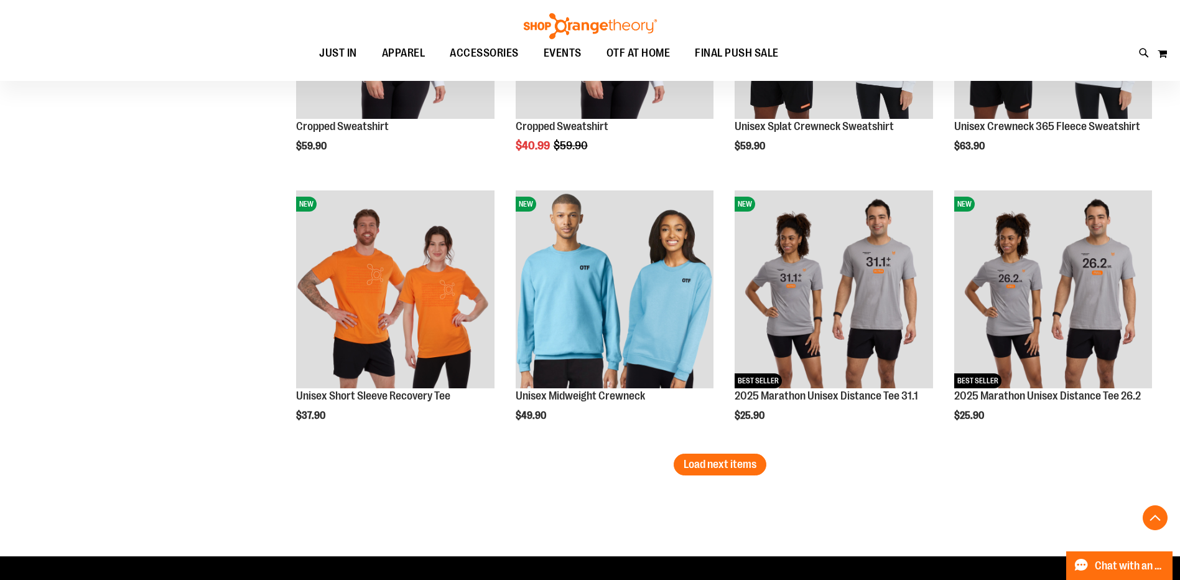
scroll to position [2259, 0]
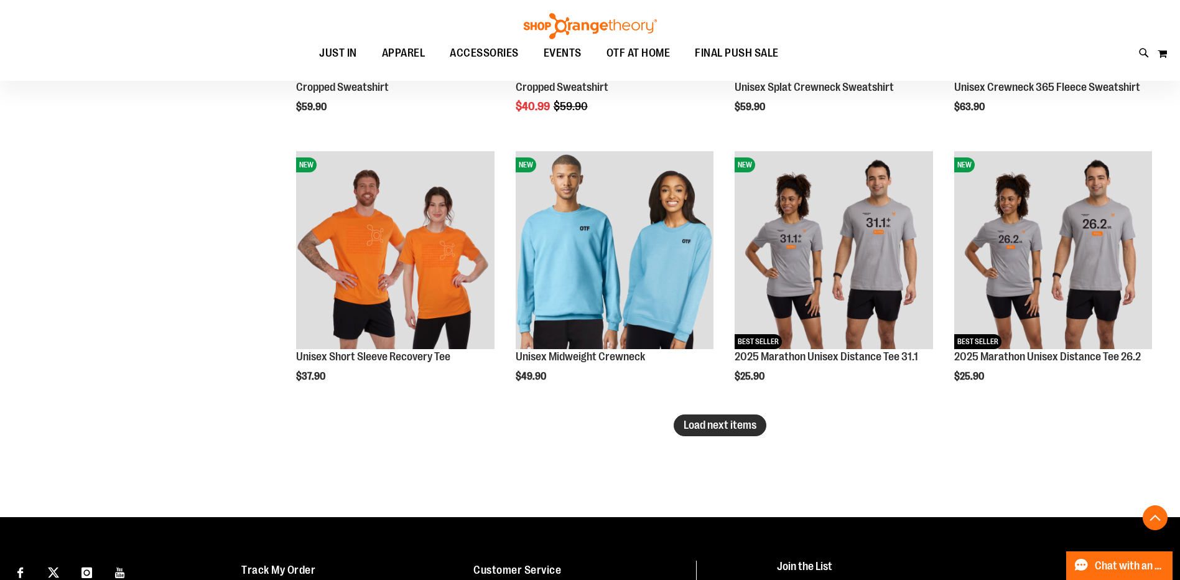
type input "**********"
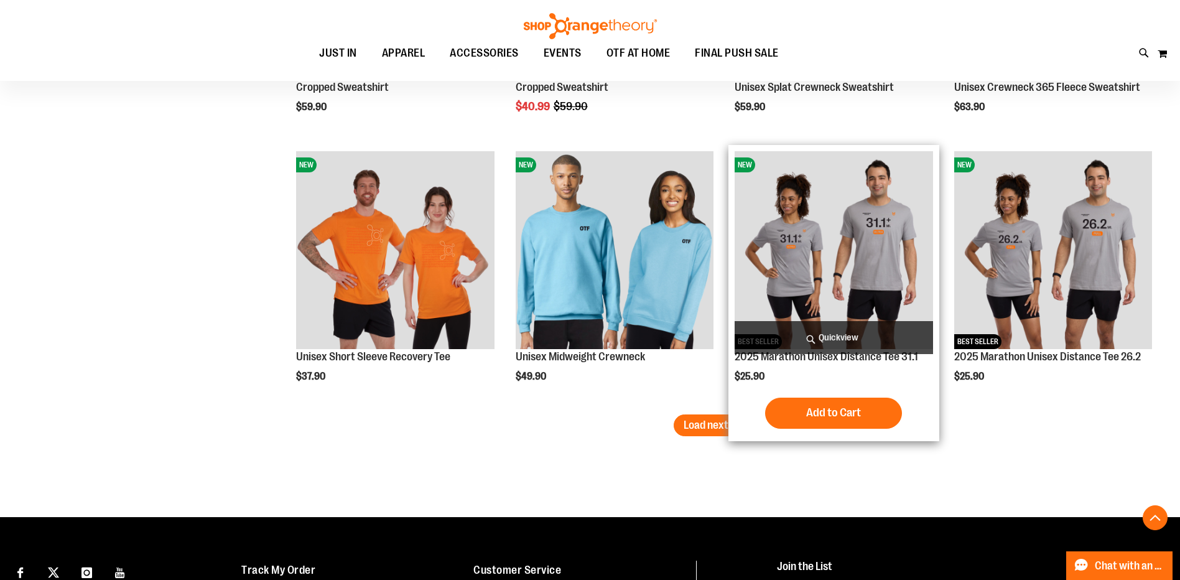
click at [736, 426] on span "Load next items" at bounding box center [720, 425] width 73 height 12
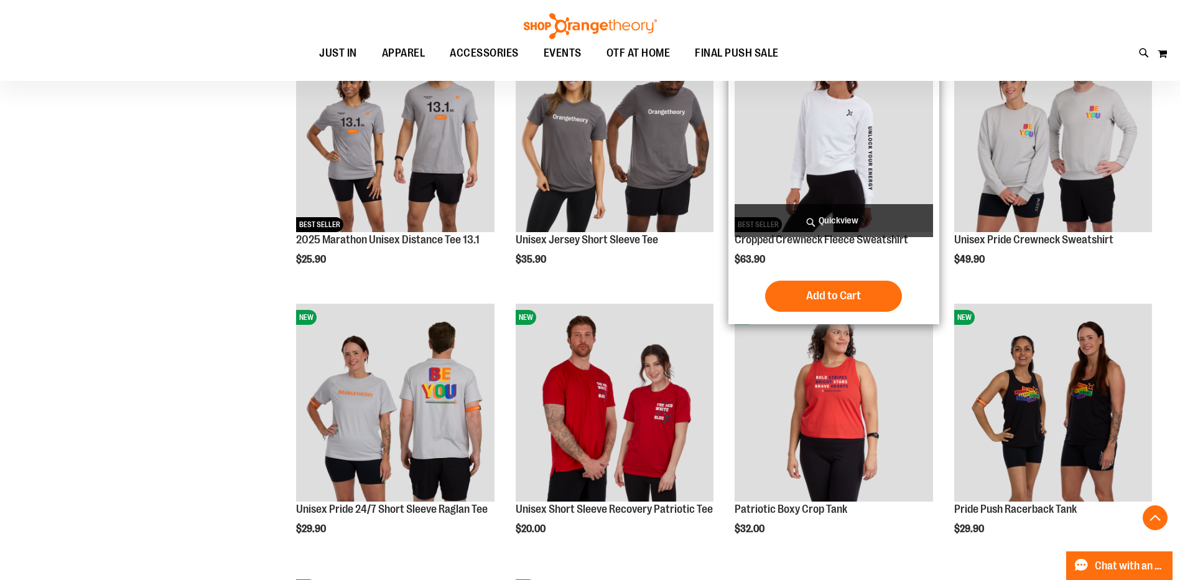
scroll to position [2446, 0]
